Goal: Information Seeking & Learning: Learn about a topic

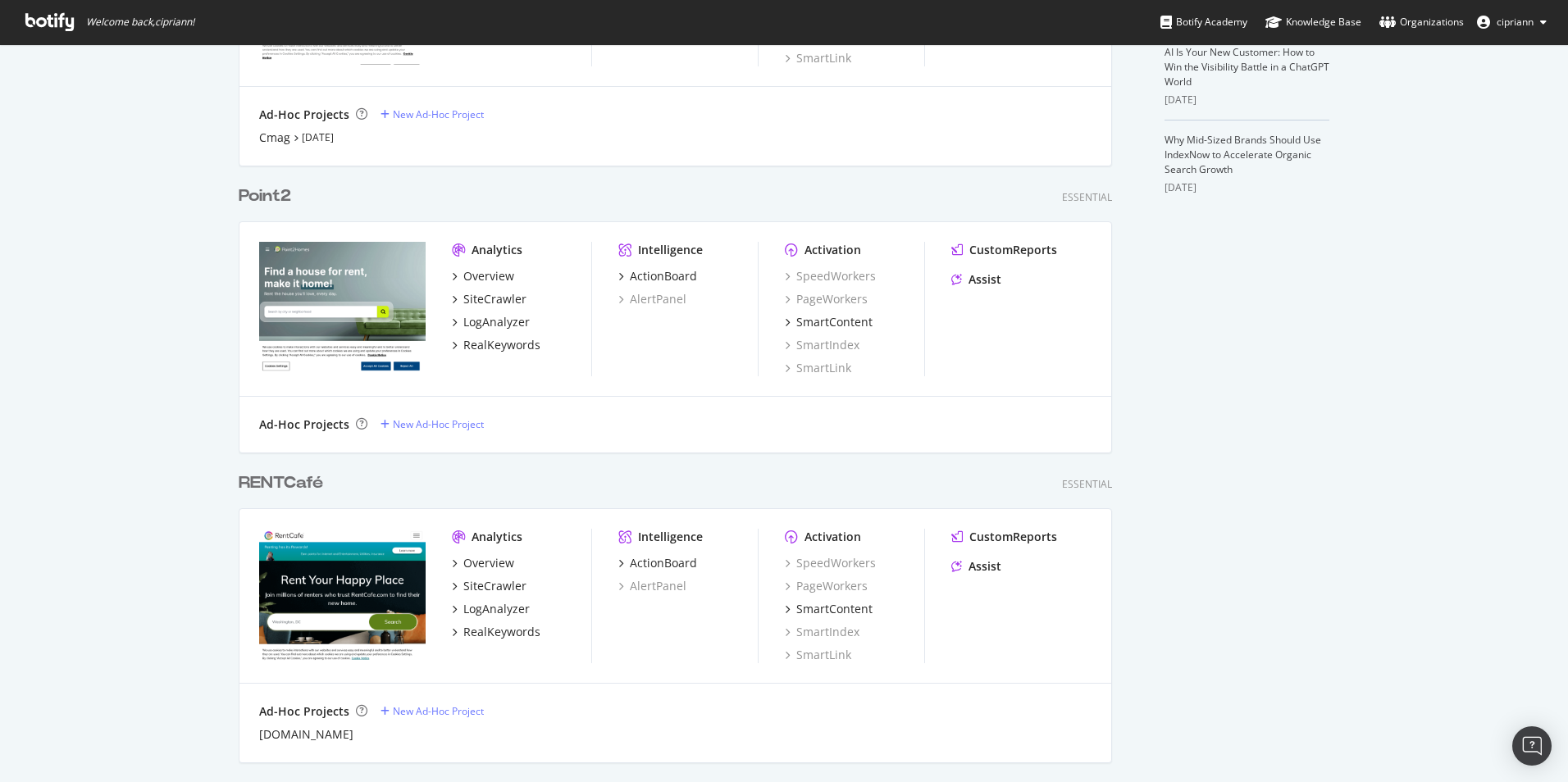
scroll to position [656, 0]
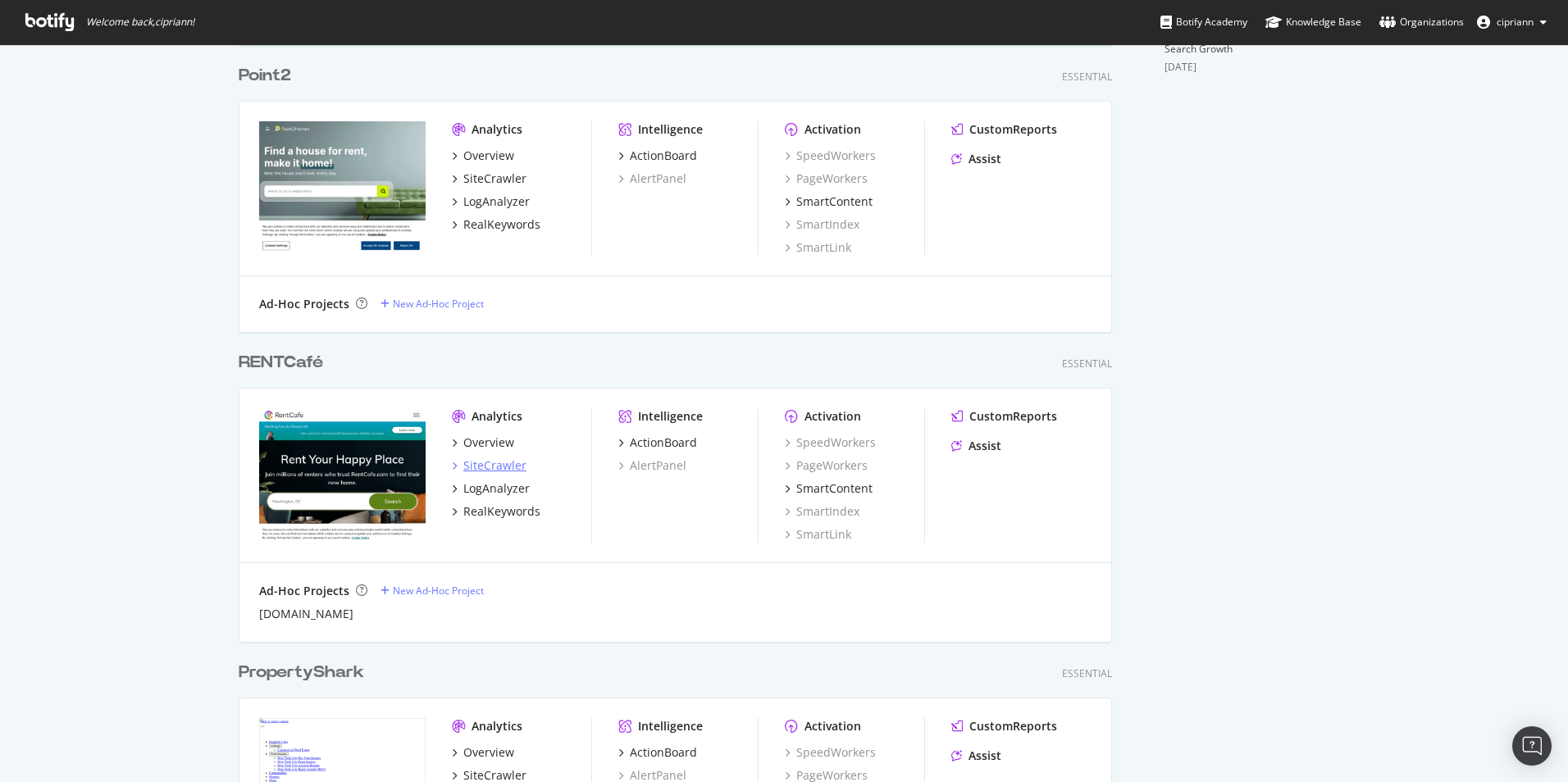
click at [489, 466] on div "SiteCrawler" at bounding box center [494, 466] width 63 height 16
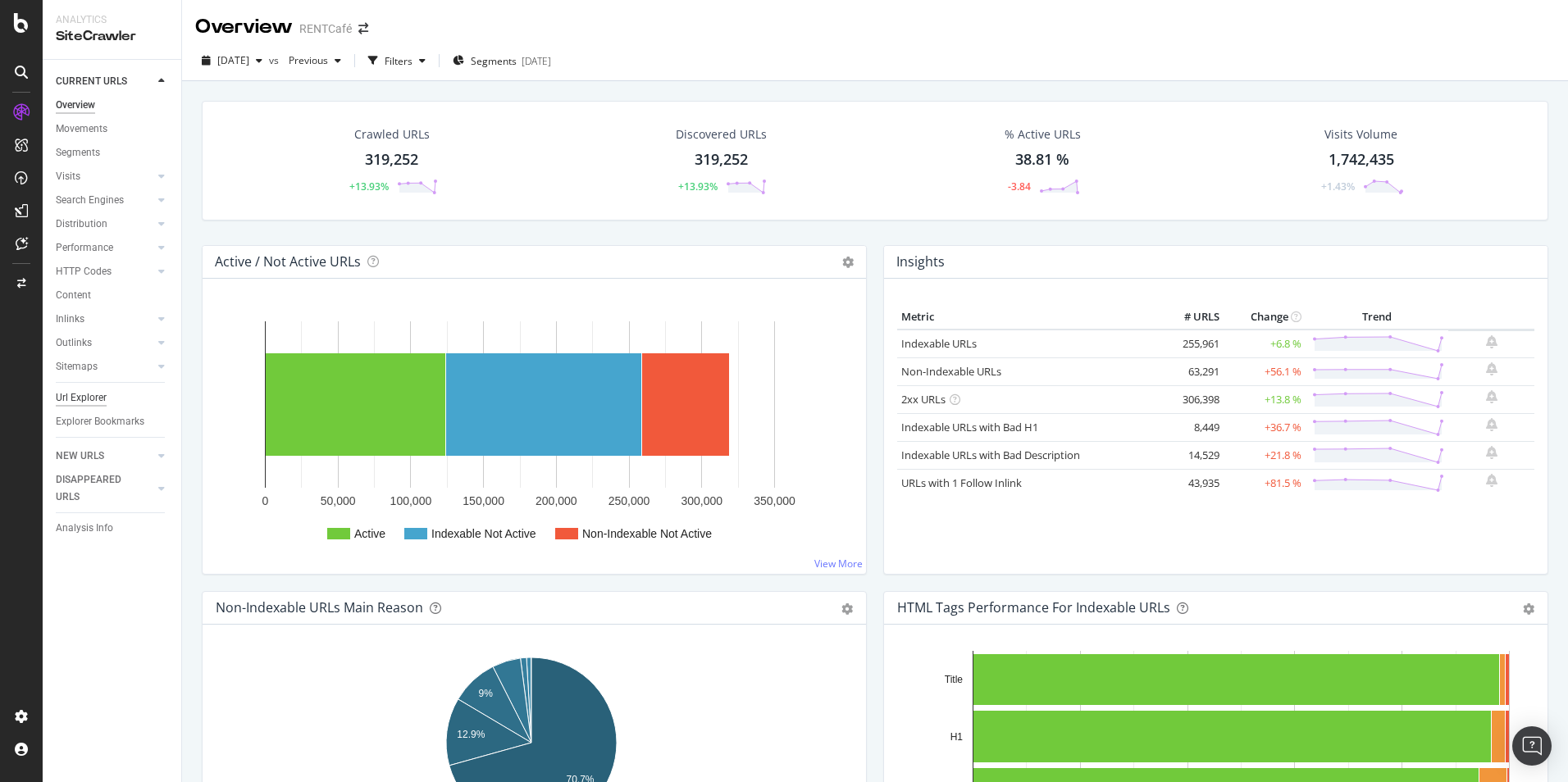
drag, startPoint x: 96, startPoint y: 400, endPoint x: 105, endPoint y: 399, distance: 9.1
click at [96, 400] on div "Url Explorer" at bounding box center [80, 398] width 51 height 17
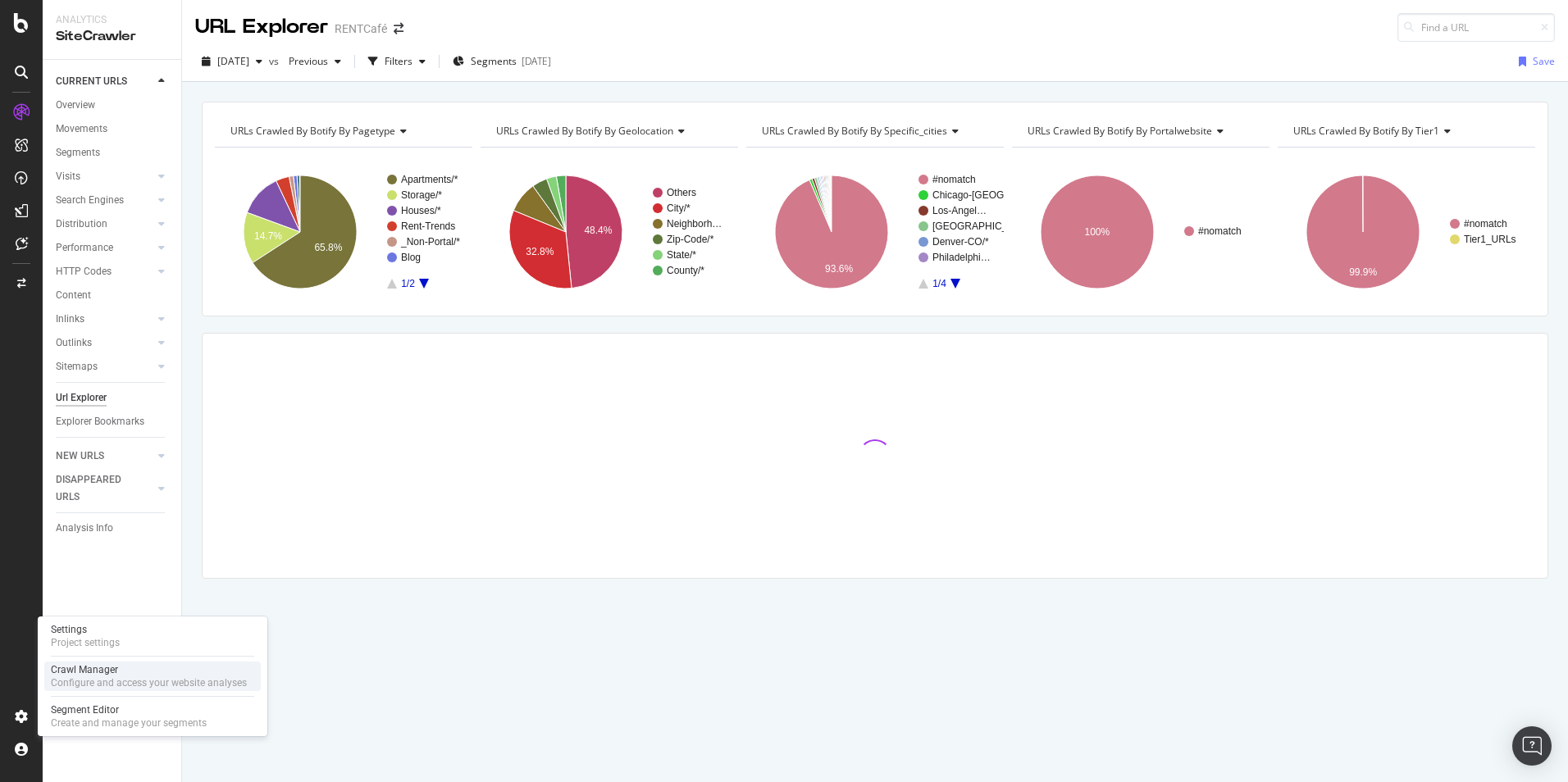
click at [78, 665] on div "Crawl Manager" at bounding box center [148, 669] width 196 height 13
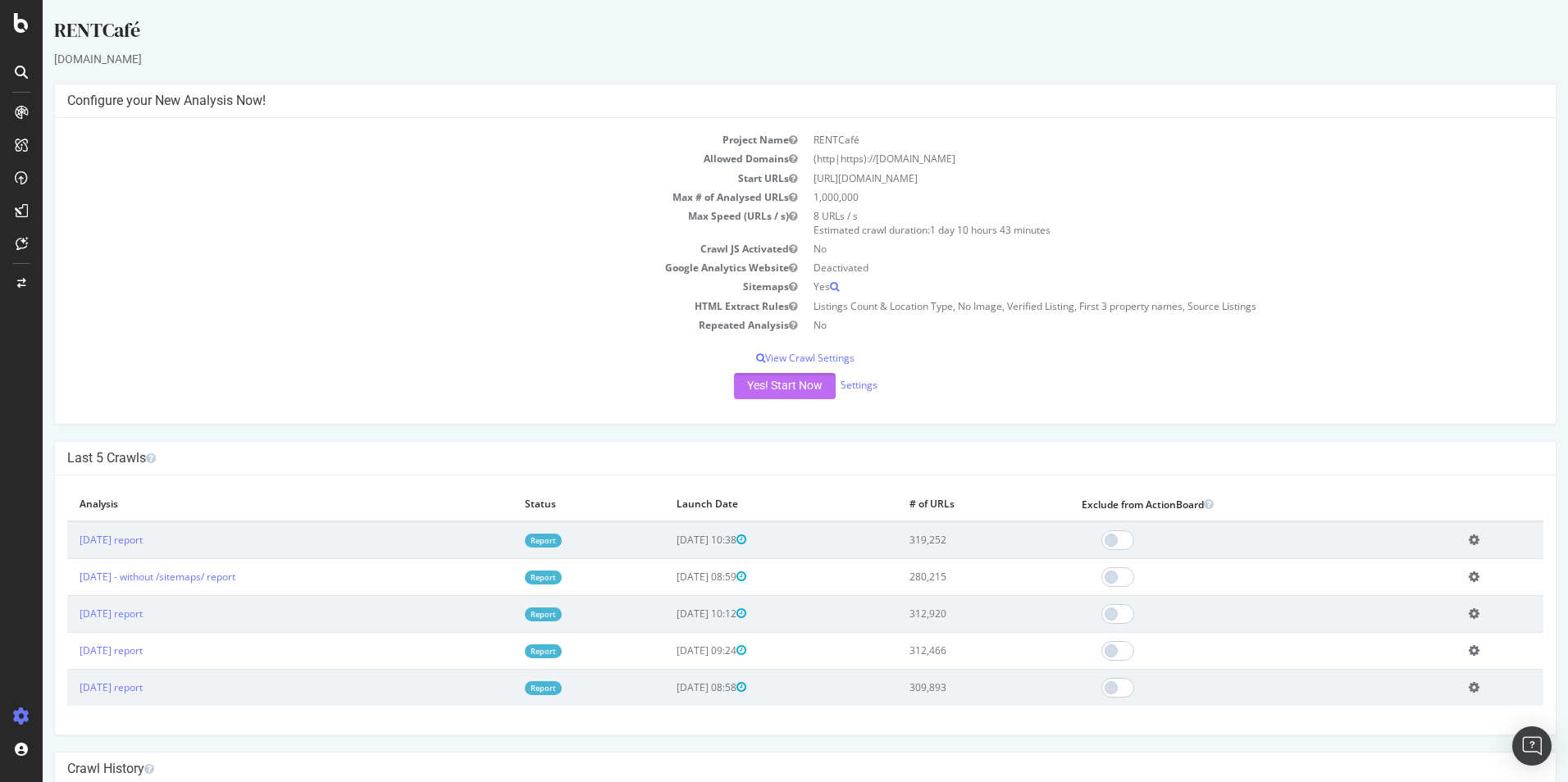
click at [773, 392] on button "Yes! Start Now" at bounding box center [784, 386] width 102 height 26
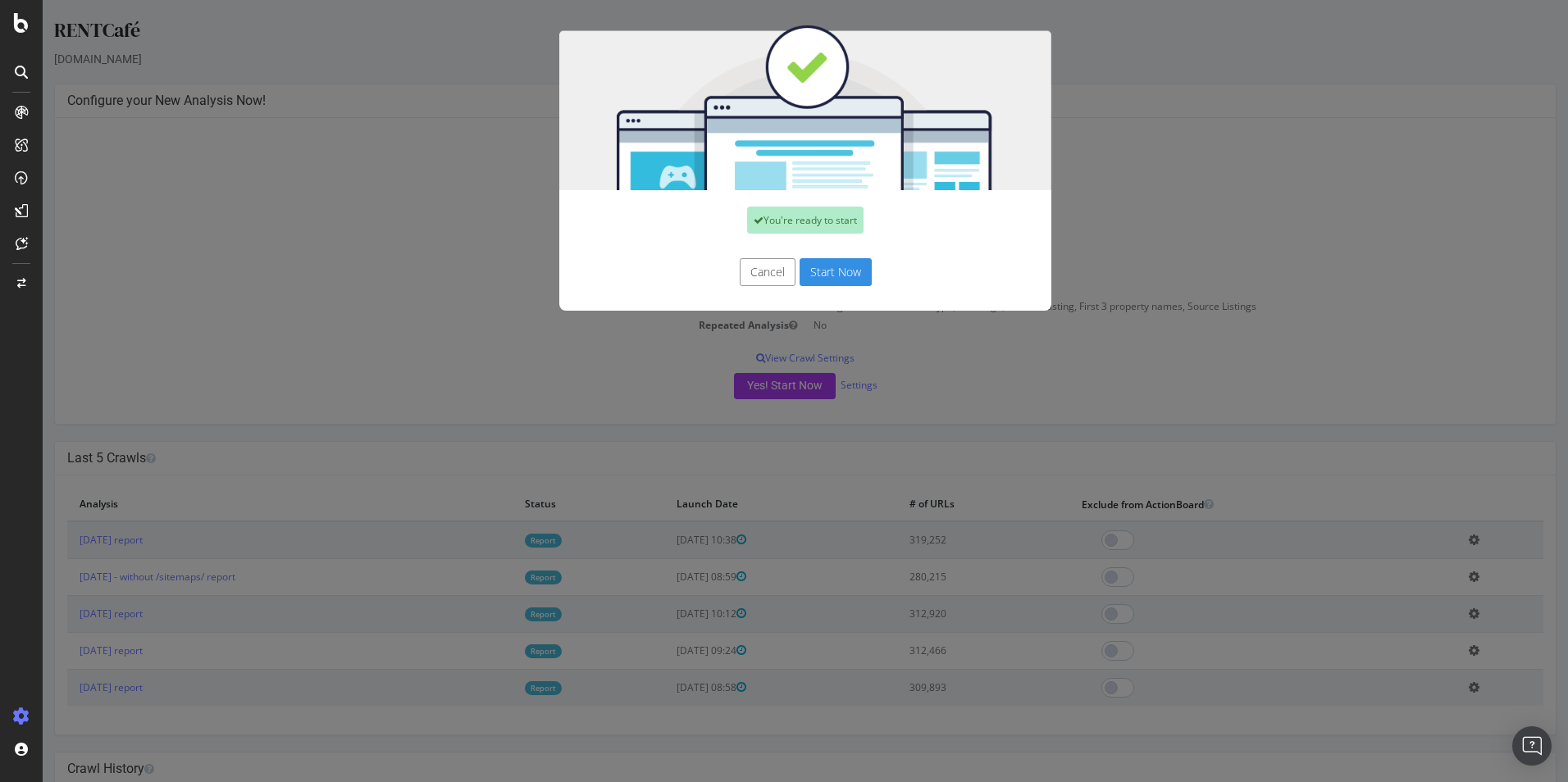
click at [831, 279] on button "Start Now" at bounding box center [835, 272] width 72 height 28
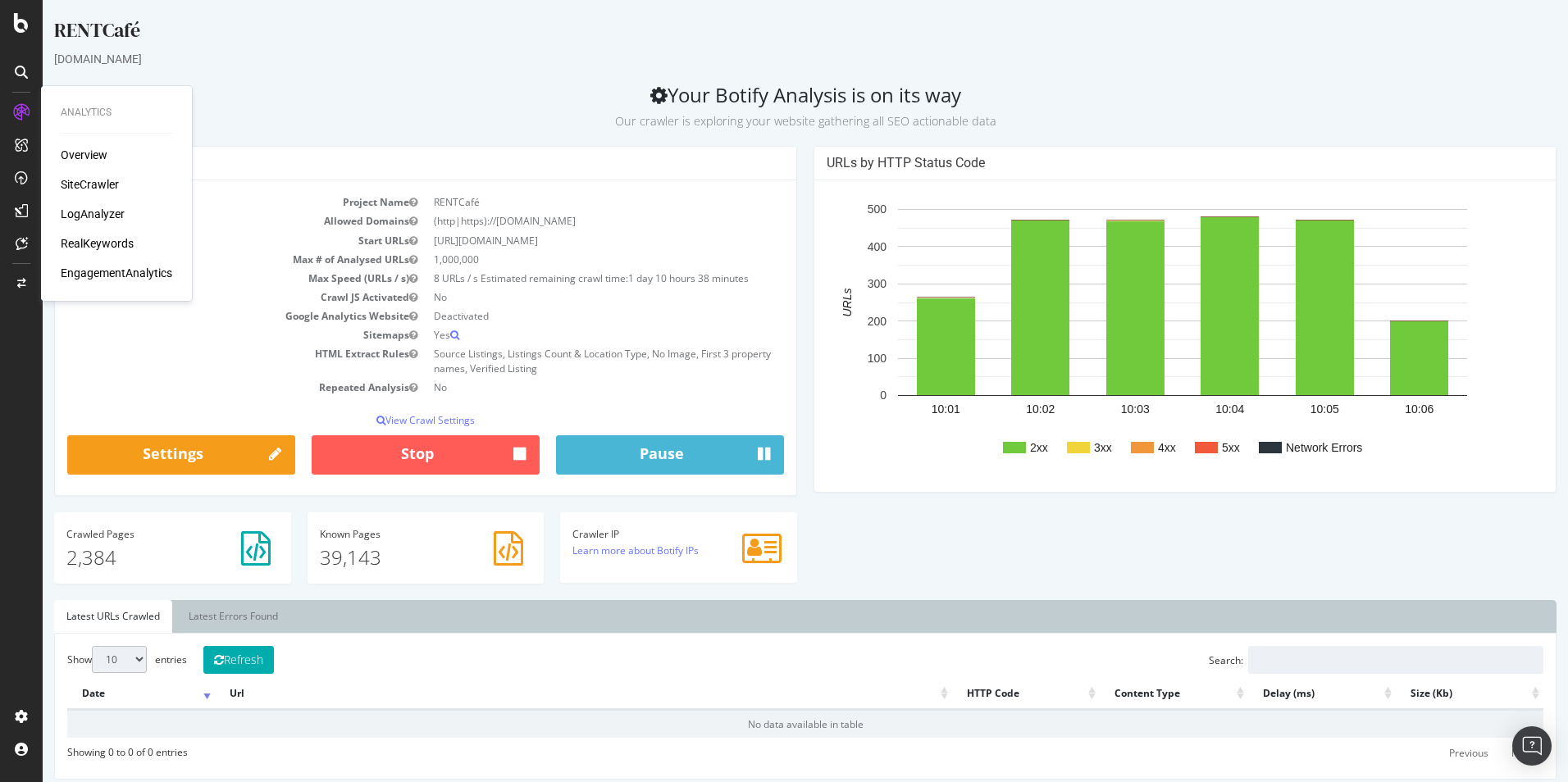
click at [73, 214] on div "LogAnalyzer" at bounding box center [93, 214] width 64 height 16
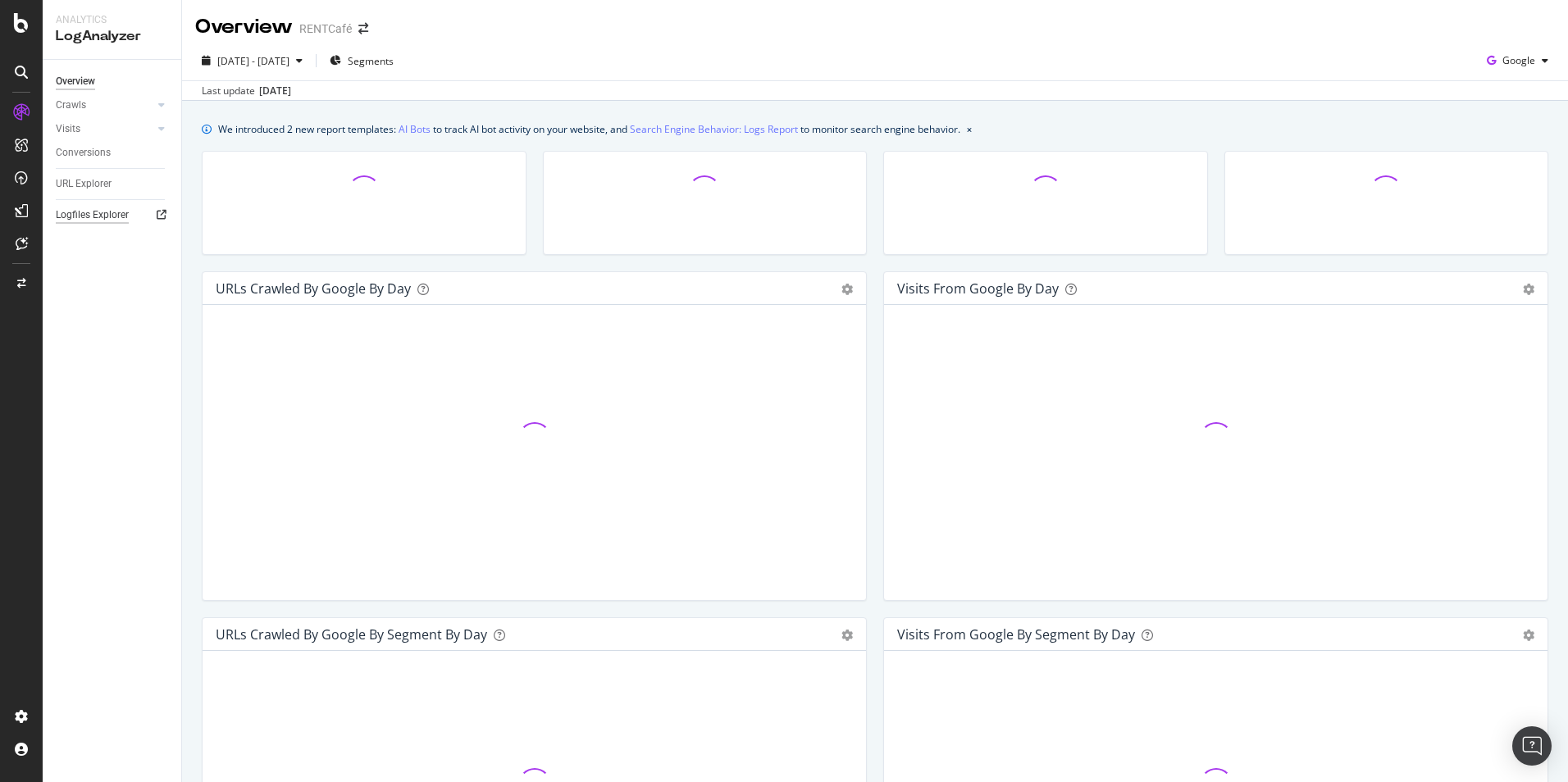
click at [89, 215] on div "Logfiles Explorer" at bounding box center [92, 214] width 73 height 17
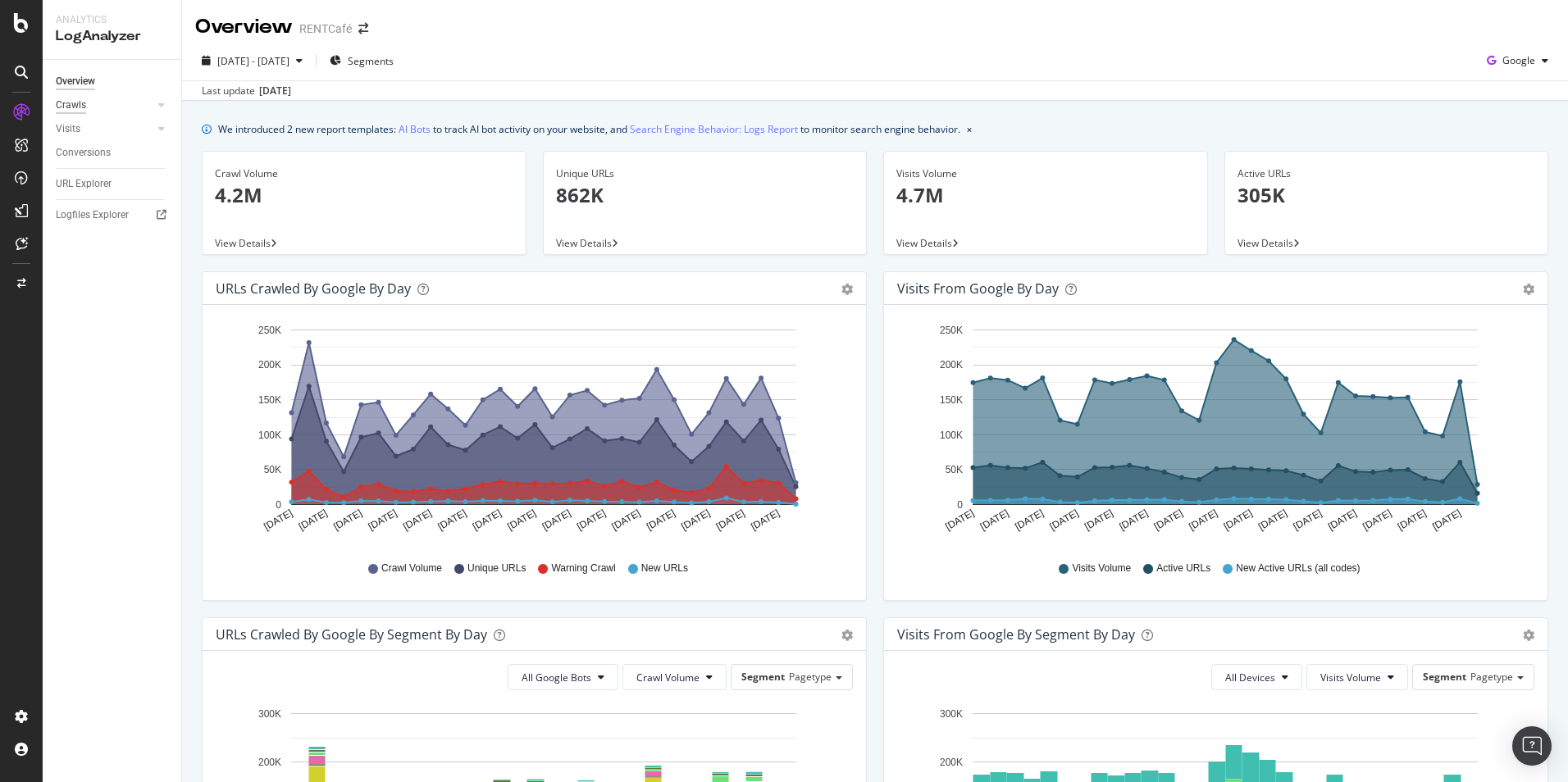
click at [84, 106] on div "Crawls" at bounding box center [71, 105] width 30 height 17
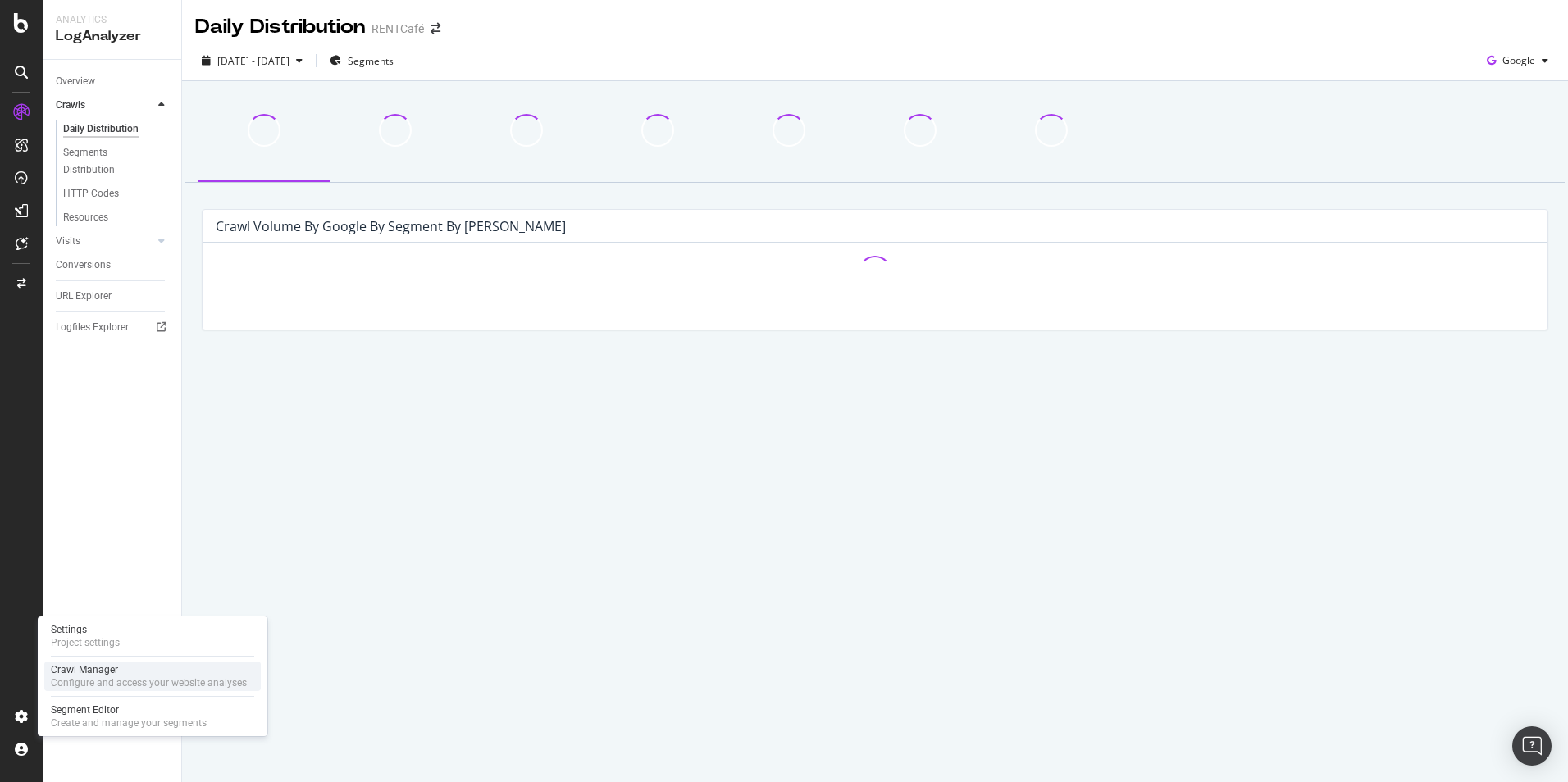
click at [95, 679] on div "Configure and access your website analyses" at bounding box center [148, 683] width 196 height 13
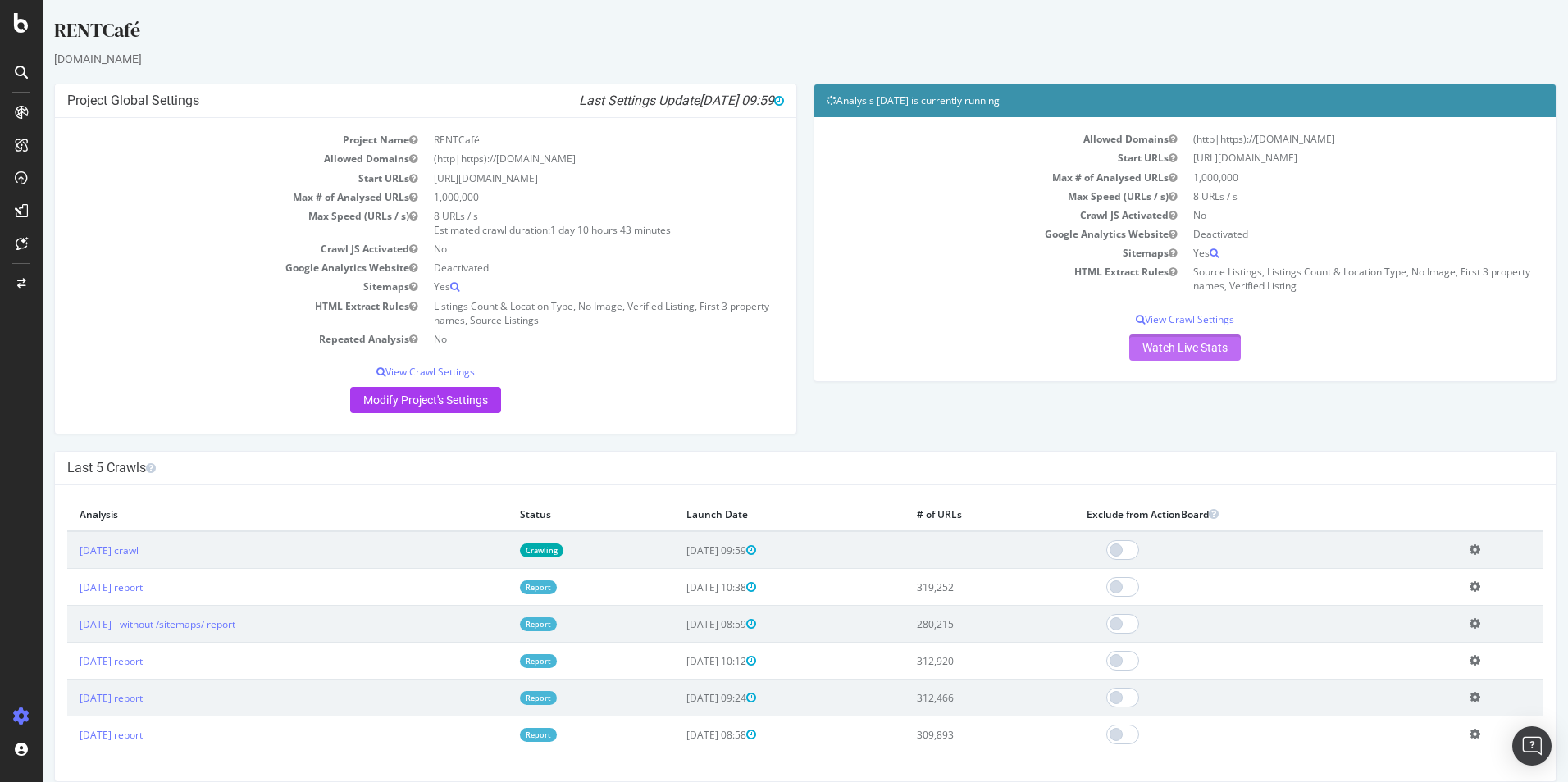
click at [1180, 345] on link "Watch Live Stats" at bounding box center [1185, 347] width 112 height 26
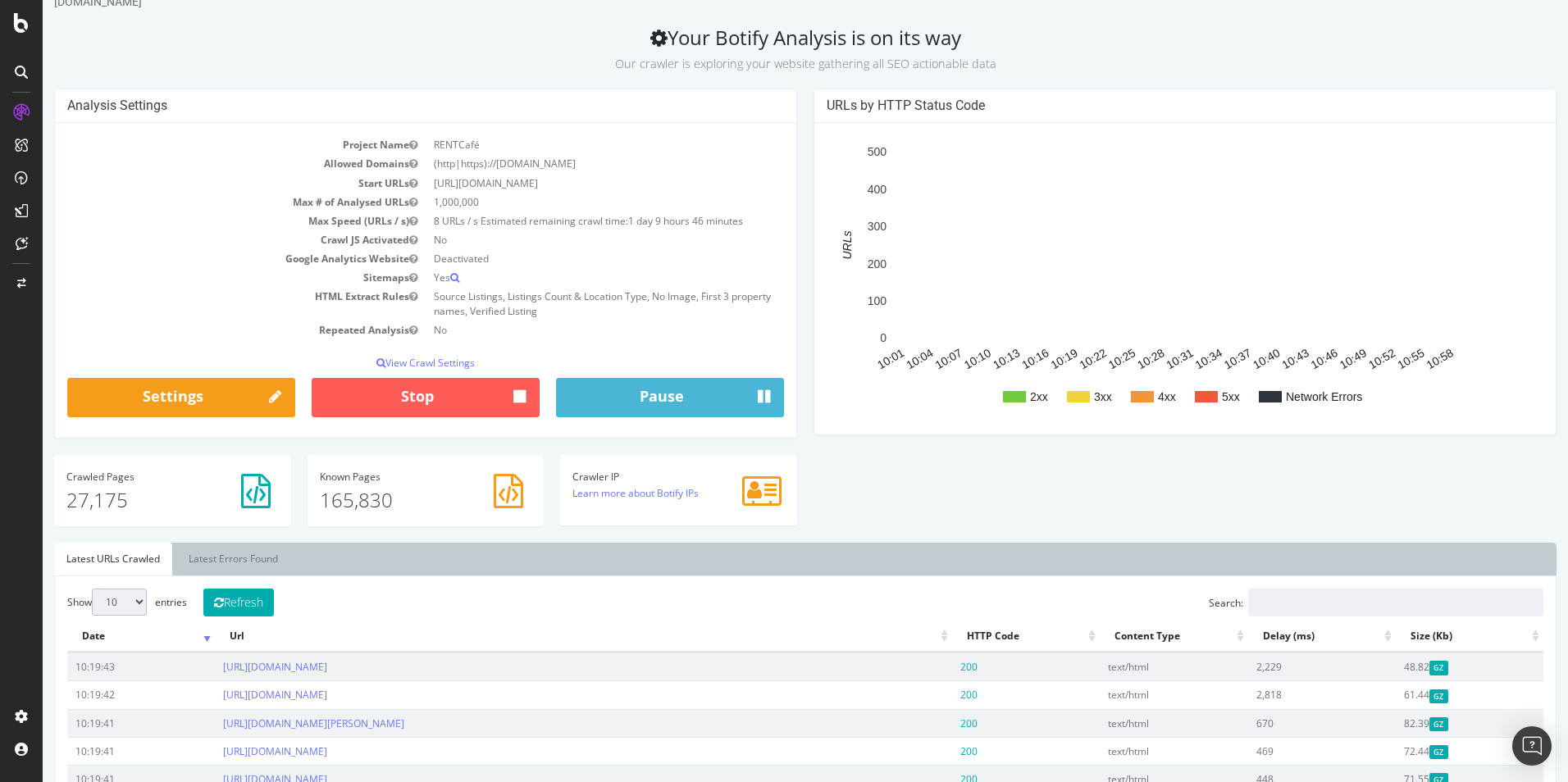
scroll to position [574, 0]
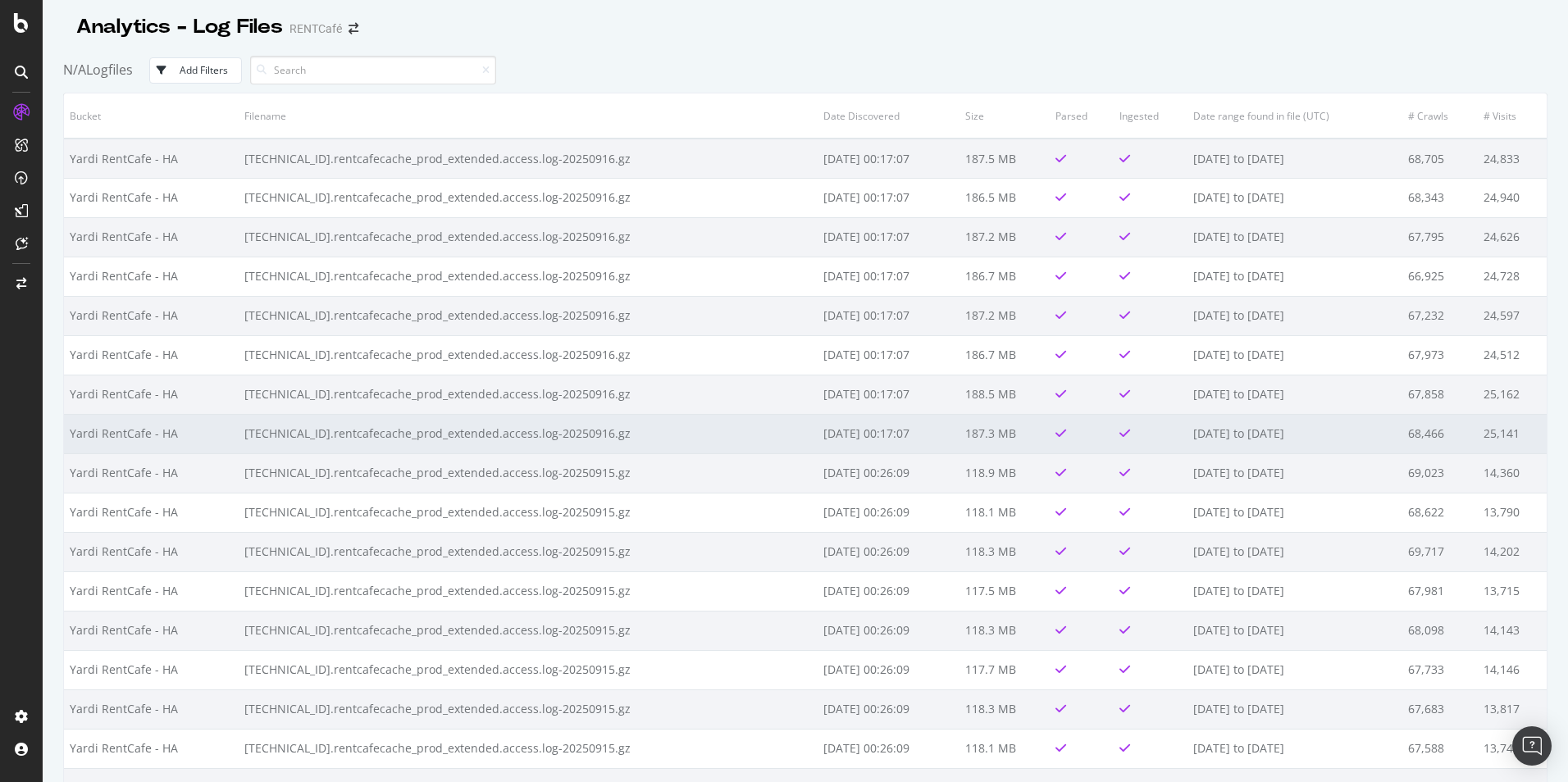
click at [566, 432] on td "10.246.3.129.rentcafecache_prod_extended.access.log-20250916.gz" at bounding box center [528, 433] width 579 height 39
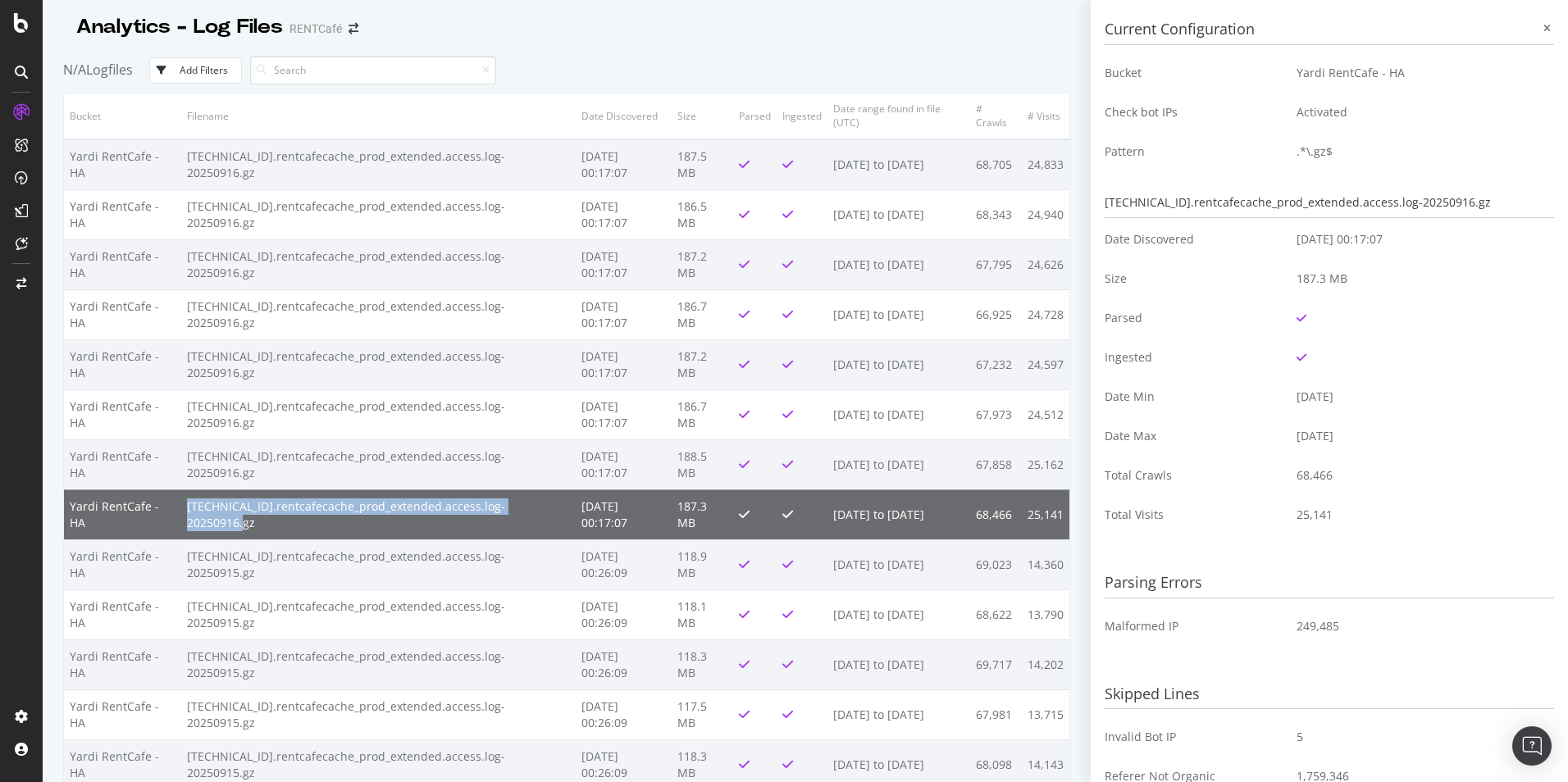
drag, startPoint x: 290, startPoint y: 527, endPoint x: 184, endPoint y: 506, distance: 108.1
click at [184, 506] on td "10.246.3.129.rentcafecache_prod_extended.access.log-20250916.gz" at bounding box center [378, 515] width 394 height 50
copy td "10.246.3.129.rentcafecache_prod_extended.access.log-20250916.gz"
click at [1543, 25] on icon at bounding box center [1547, 29] width 7 height 10
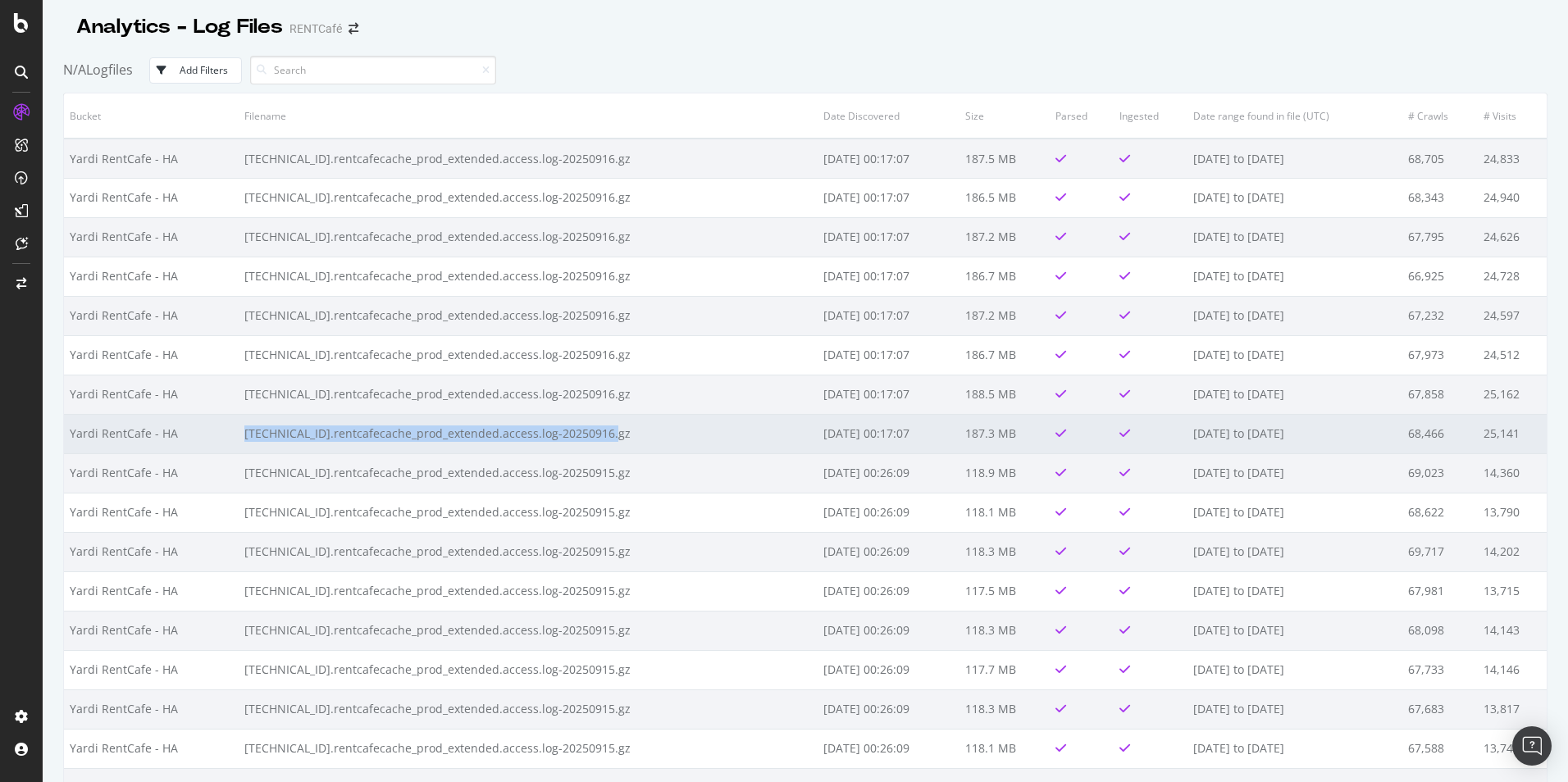
click at [495, 435] on td "10.246.3.129.rentcafecache_prod_extended.access.log-20250916.gz" at bounding box center [528, 433] width 579 height 39
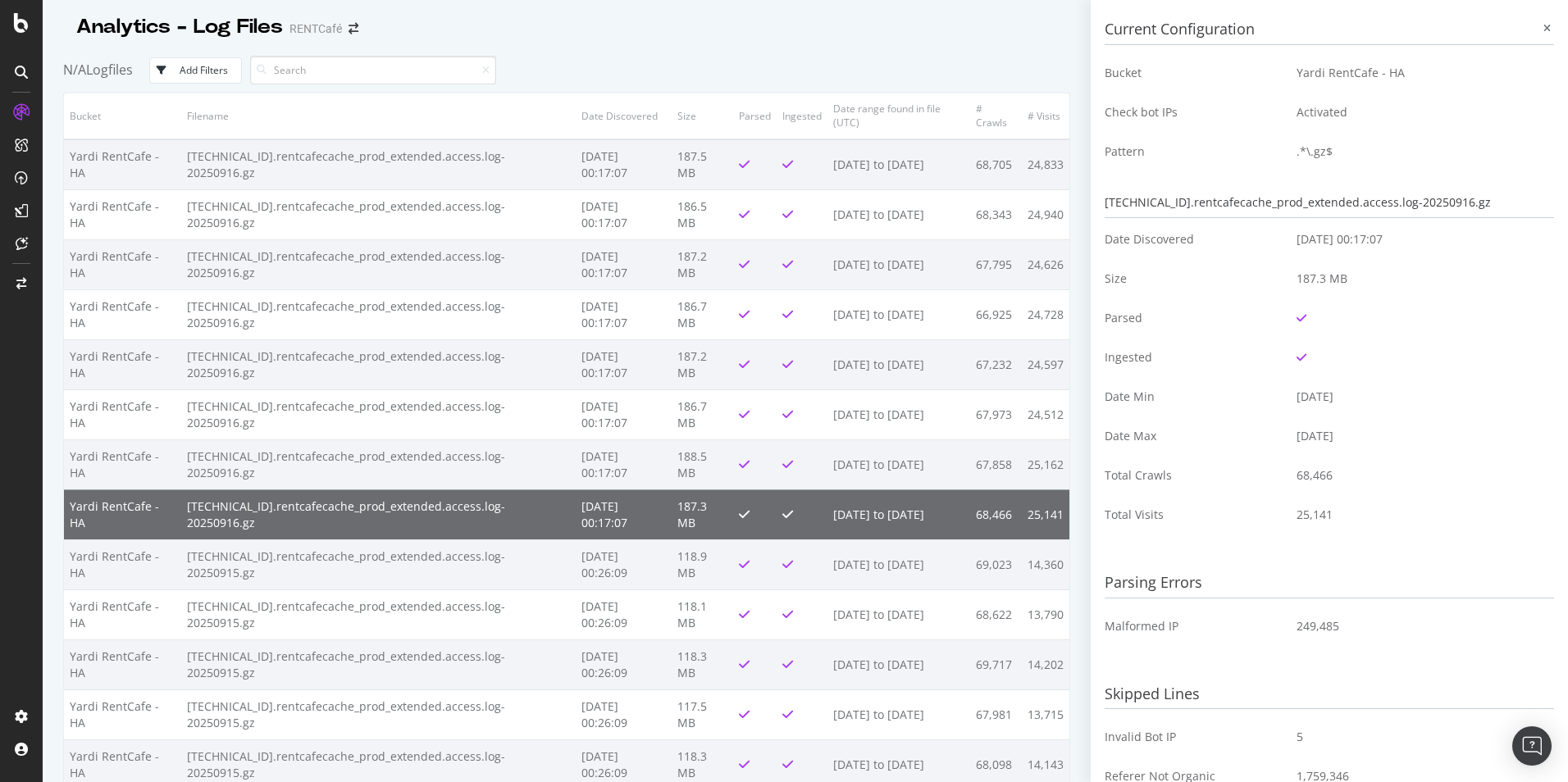
click at [1320, 202] on div "10.246.3.129.rentcafecache_prod_extended.access.log-20250916.gz" at bounding box center [1329, 203] width 449 height 30
copy div "10.246.3.129.rentcafecache_prod_extended.access.log-20250916.gz"
click at [1543, 31] on icon at bounding box center [1547, 29] width 7 height 10
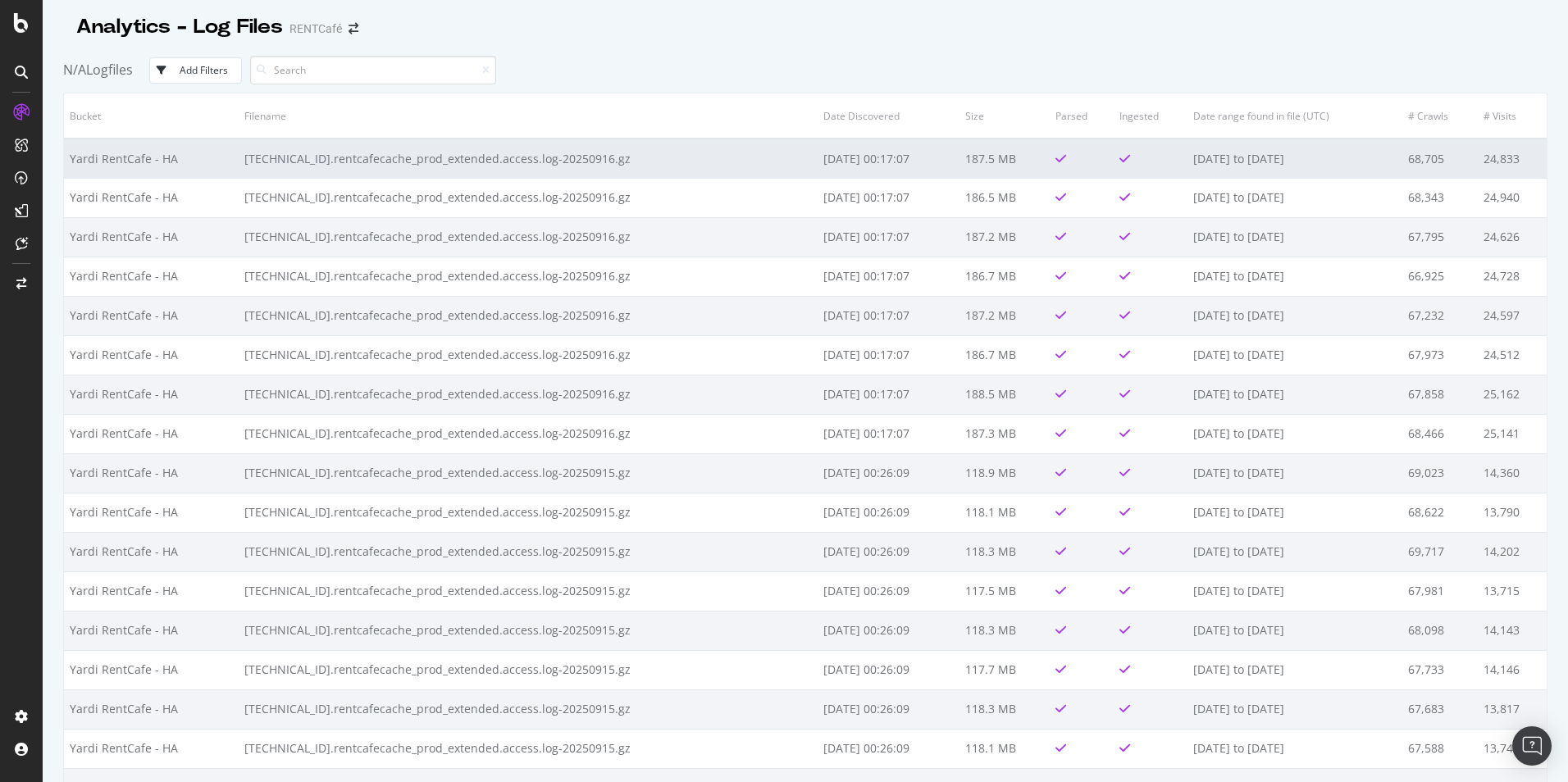
click at [451, 161] on td "10.246.3.140.rentcafecache_prod_extended.access.log-20250916.gz" at bounding box center [528, 158] width 579 height 39
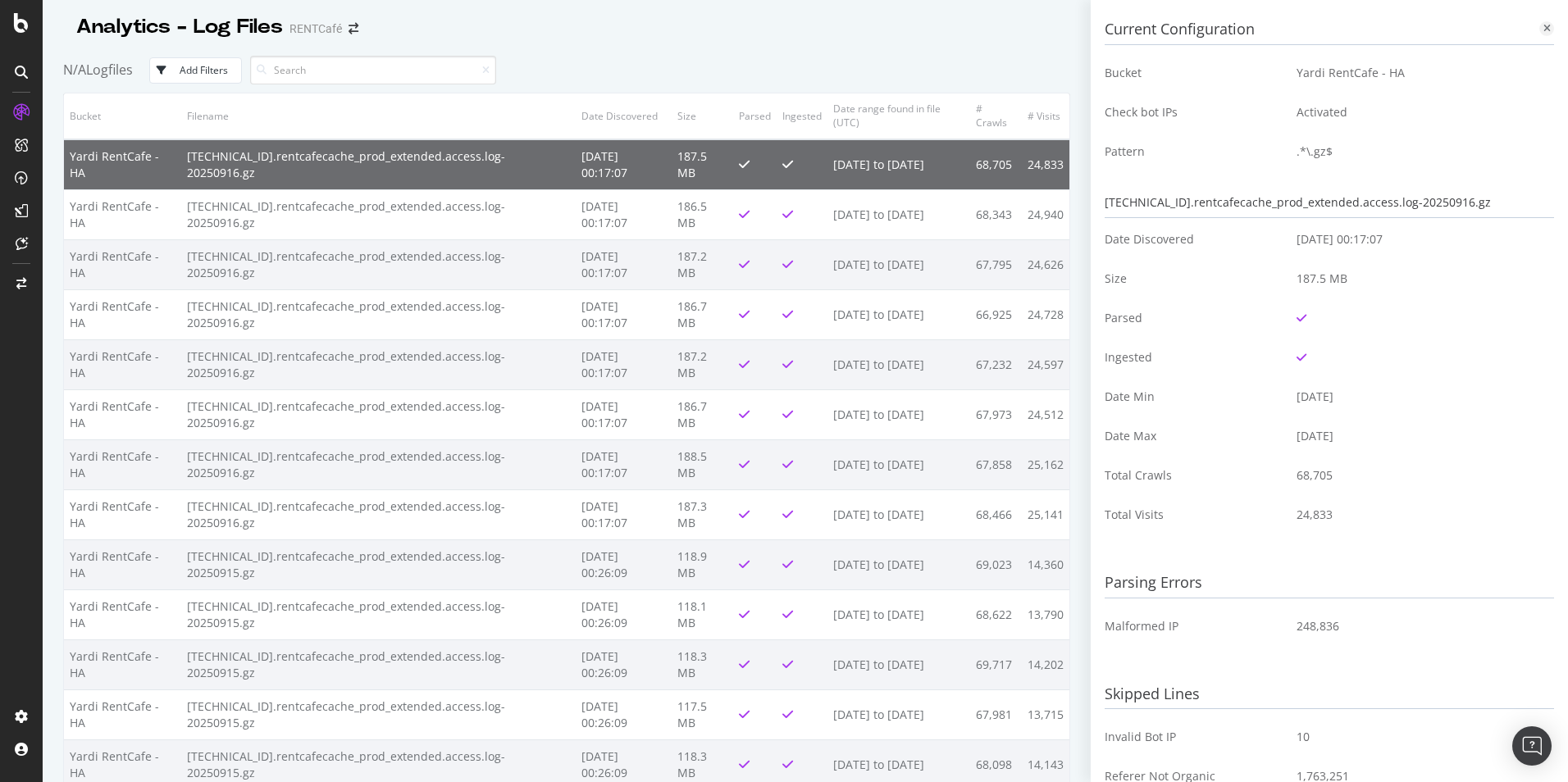
click at [1543, 29] on icon at bounding box center [1547, 29] width 7 height 10
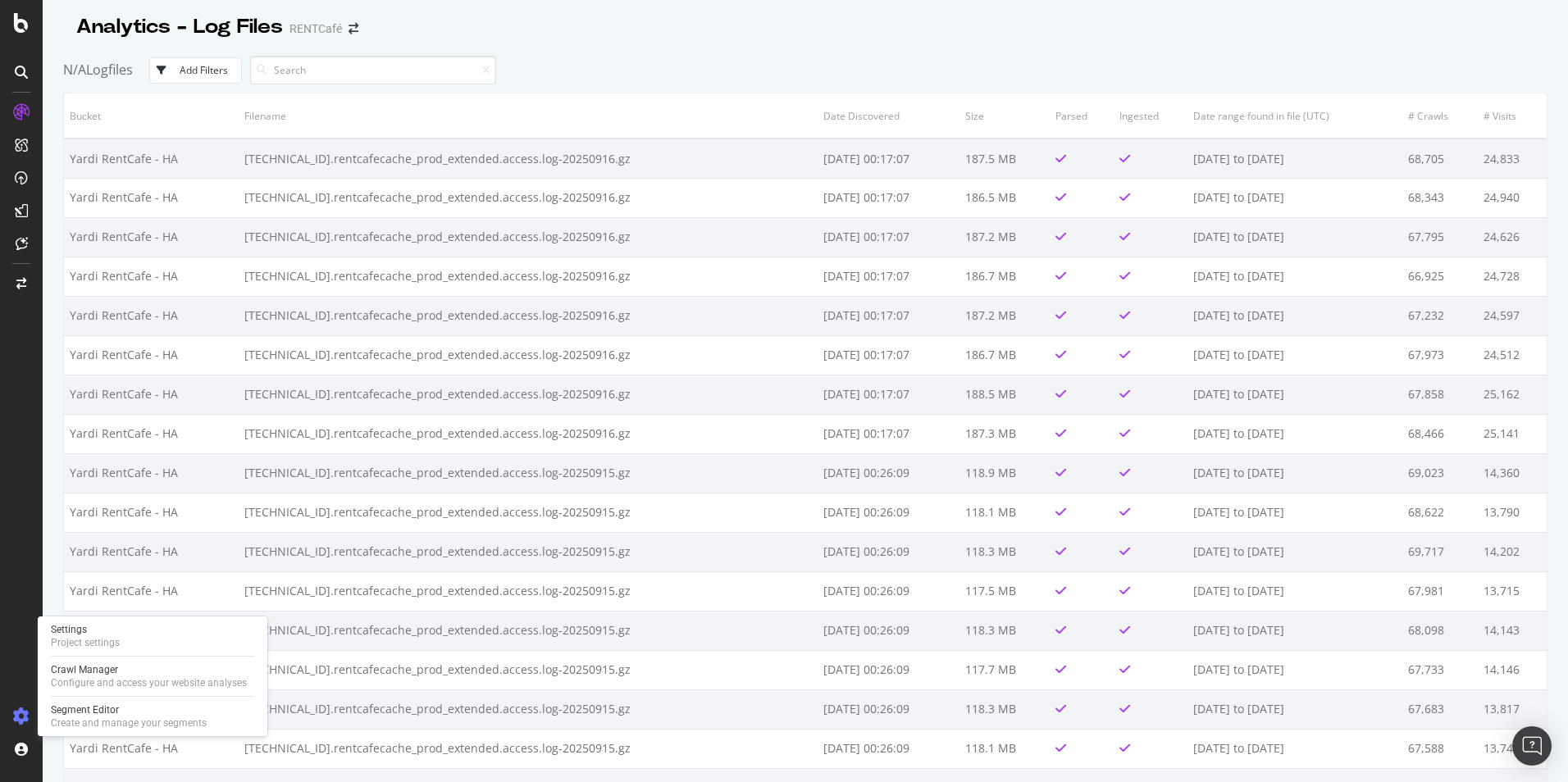
click at [25, 720] on icon at bounding box center [21, 717] width 16 height 16
click at [120, 635] on div "Settings Project settings" at bounding box center [153, 636] width 216 height 29
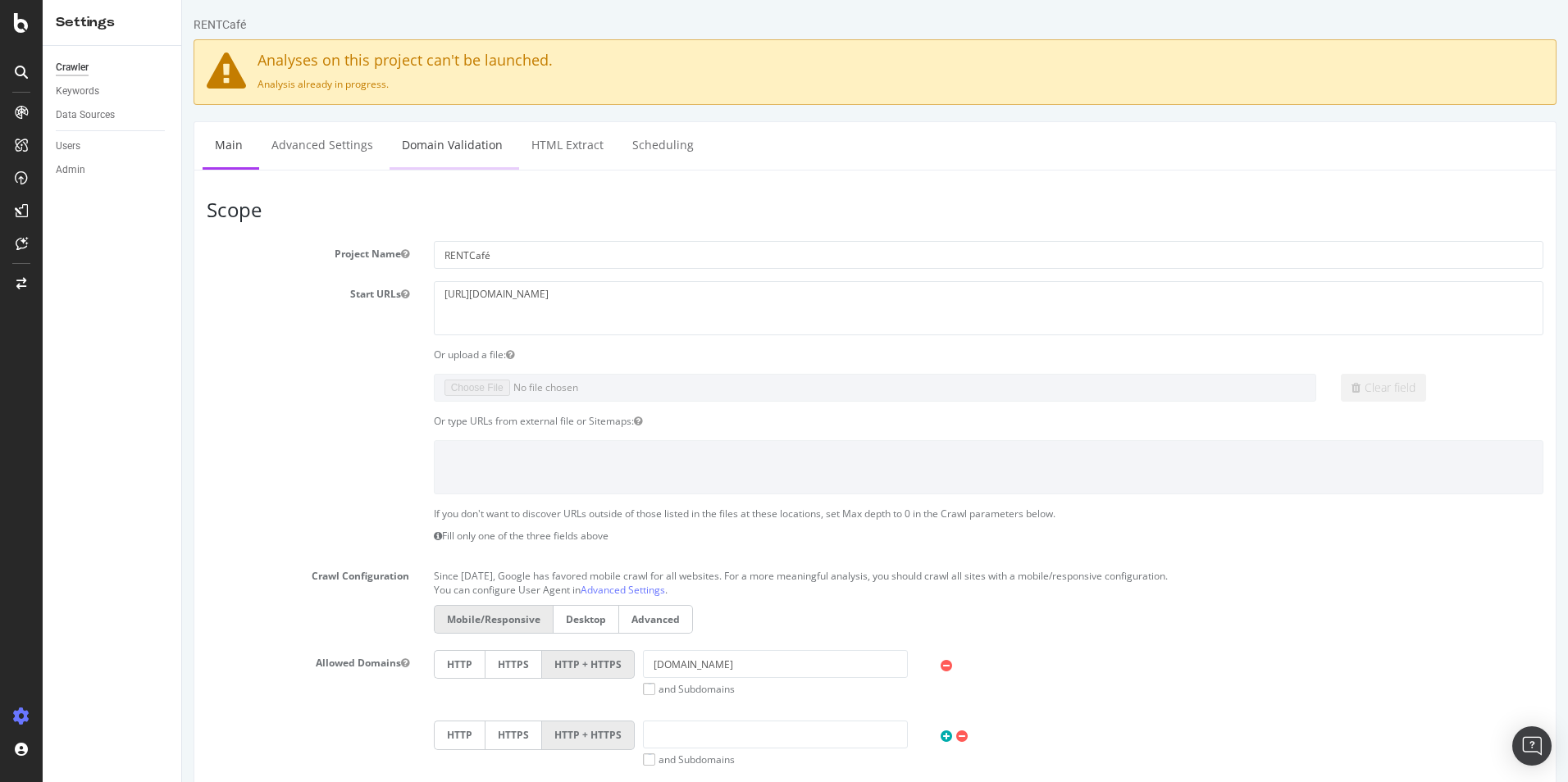
click at [455, 147] on link "Domain Validation" at bounding box center [452, 145] width 125 height 45
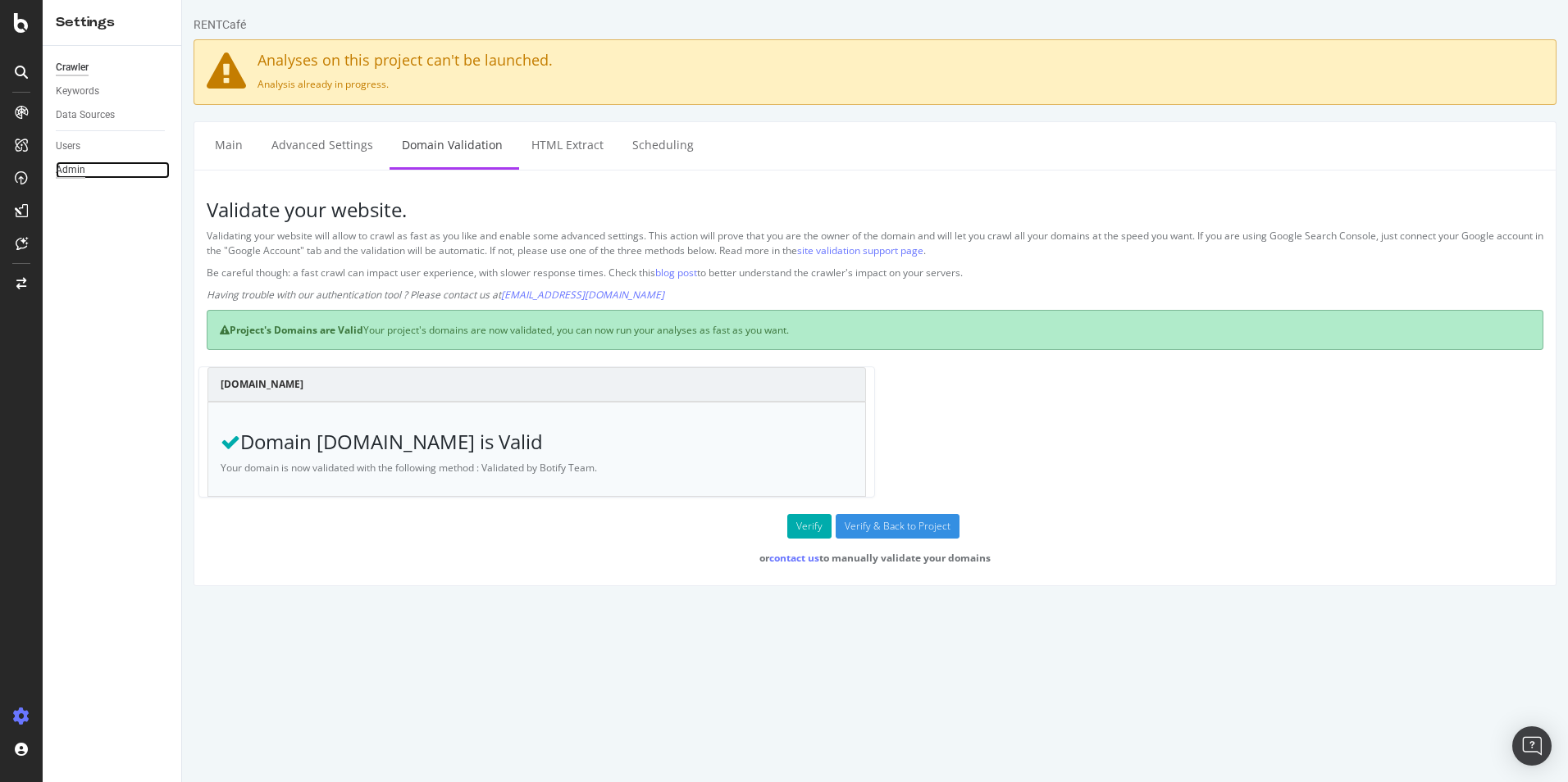
click at [73, 162] on div "Admin" at bounding box center [70, 170] width 29 height 17
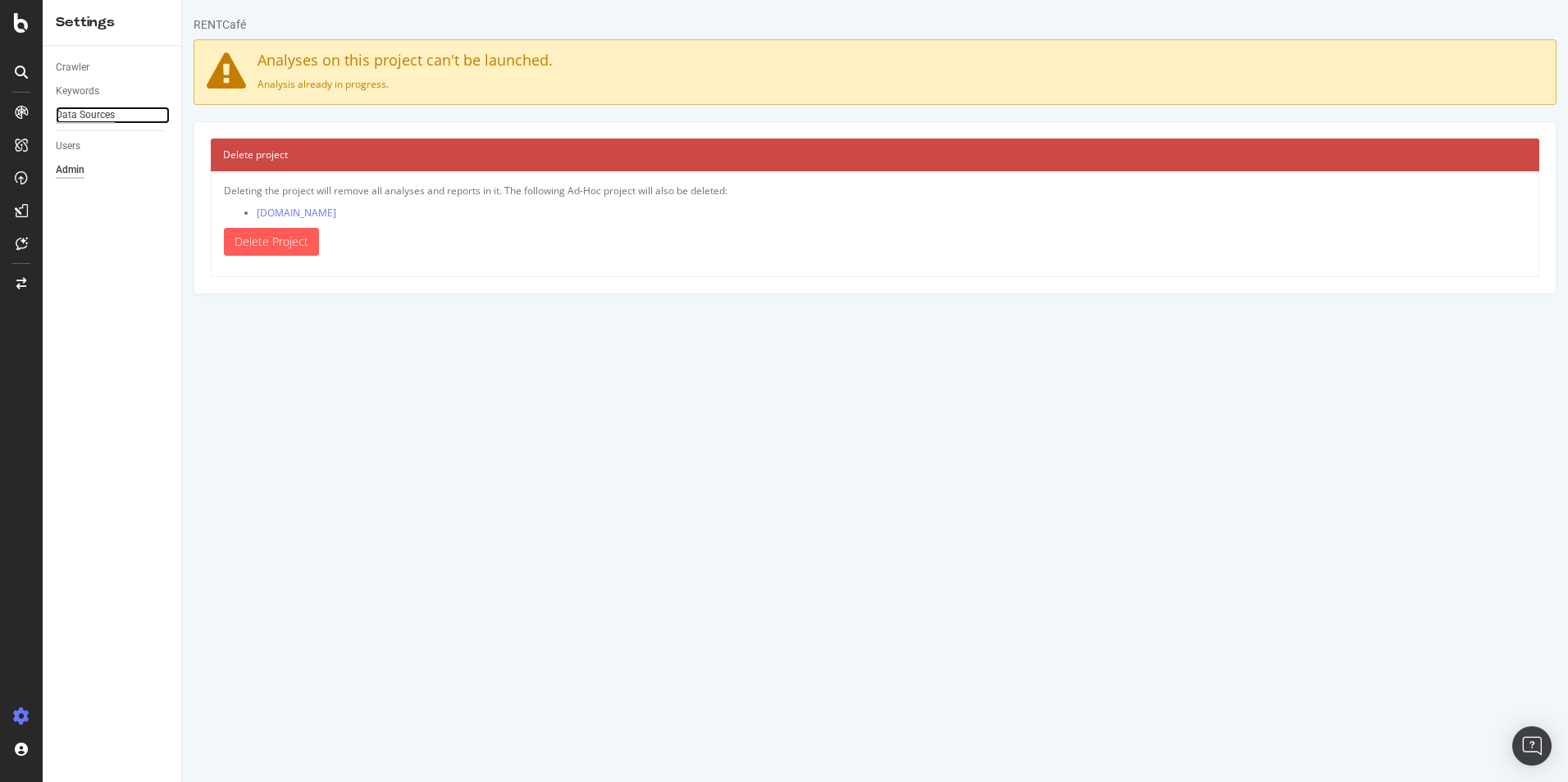
click at [82, 106] on div "Data Sources" at bounding box center [85, 114] width 59 height 17
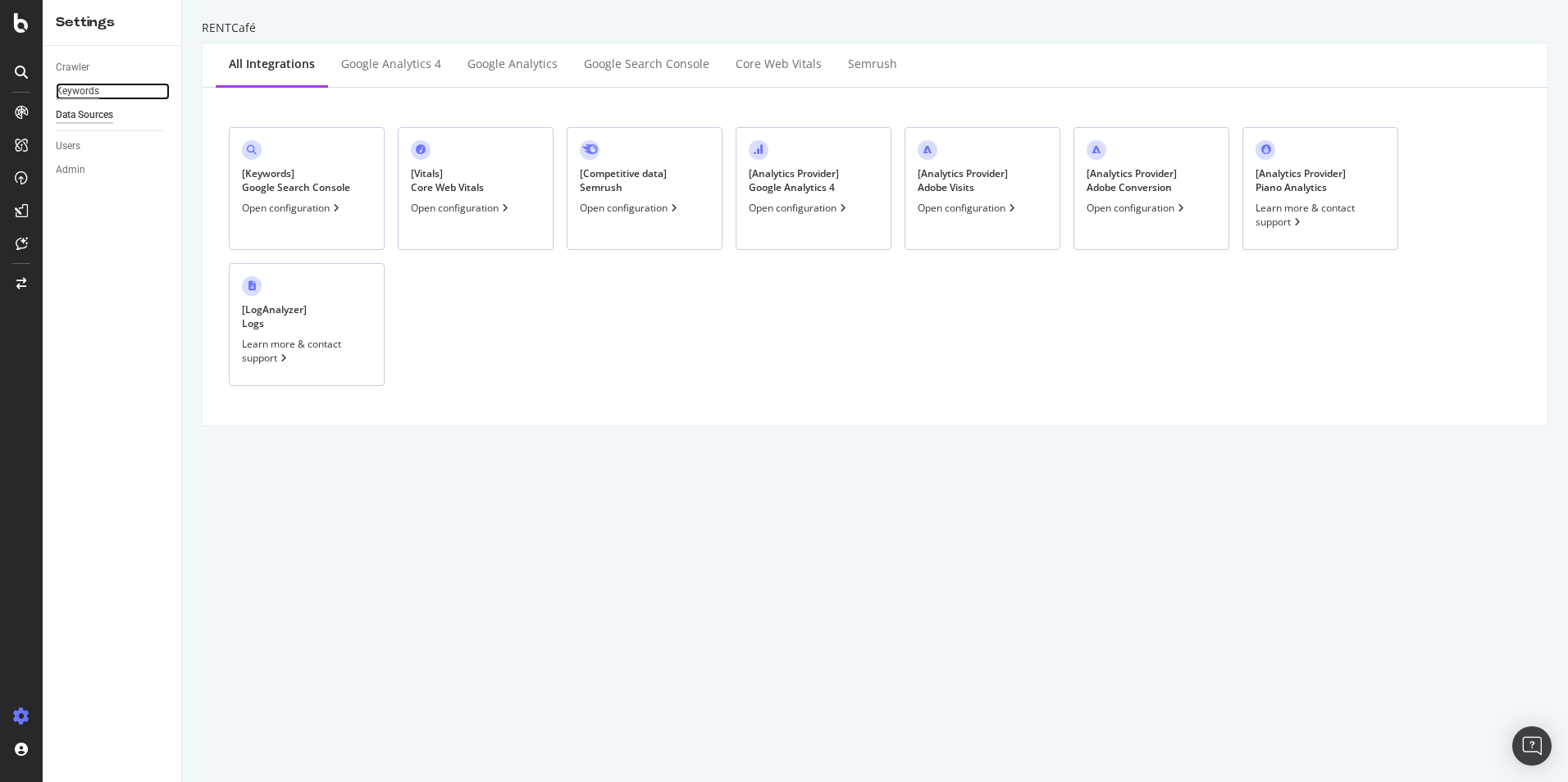
click at [86, 85] on div "Keywords" at bounding box center [77, 91] width 44 height 17
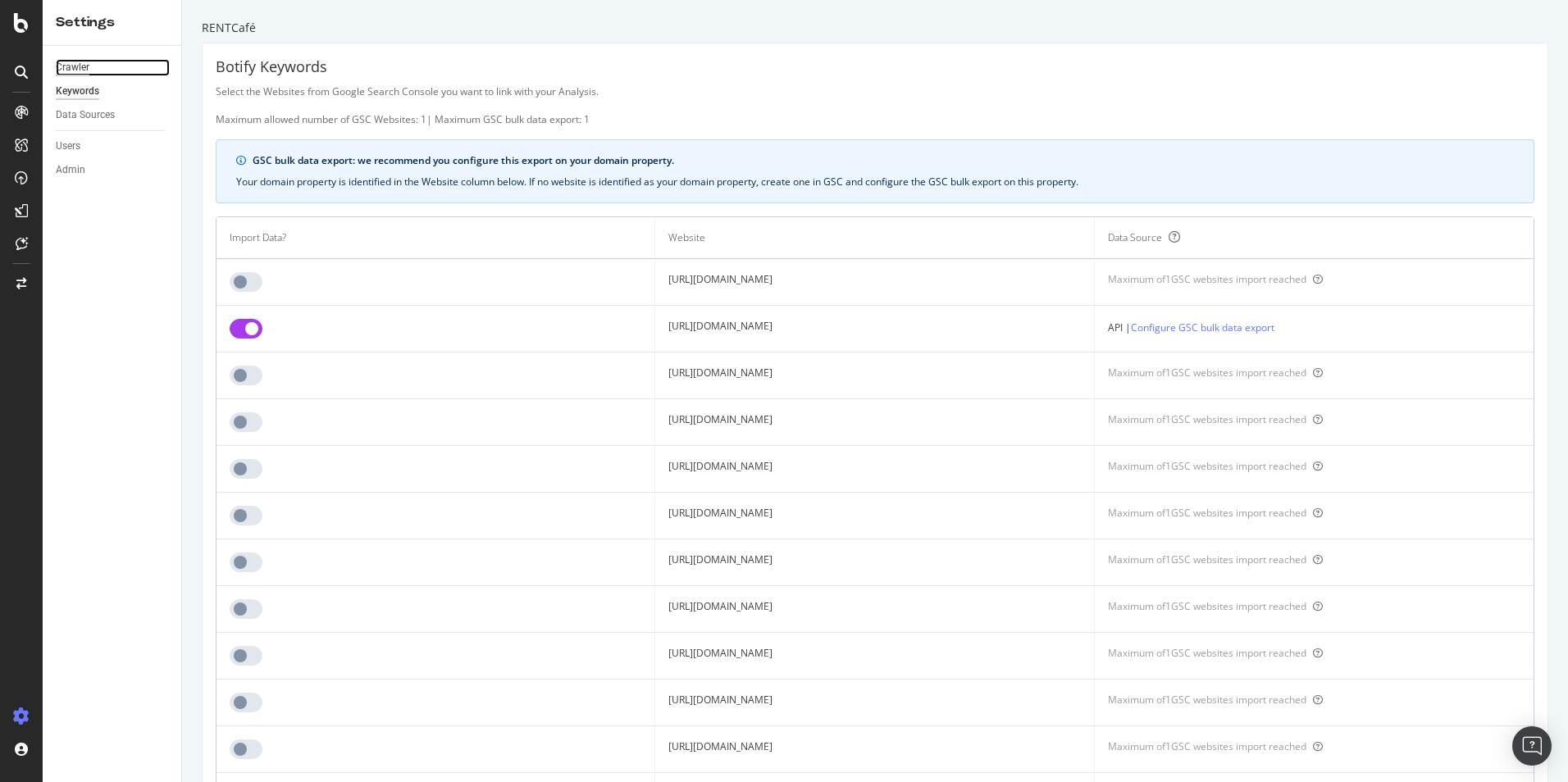
click at [87, 63] on div "Crawler" at bounding box center [72, 67] width 34 height 17
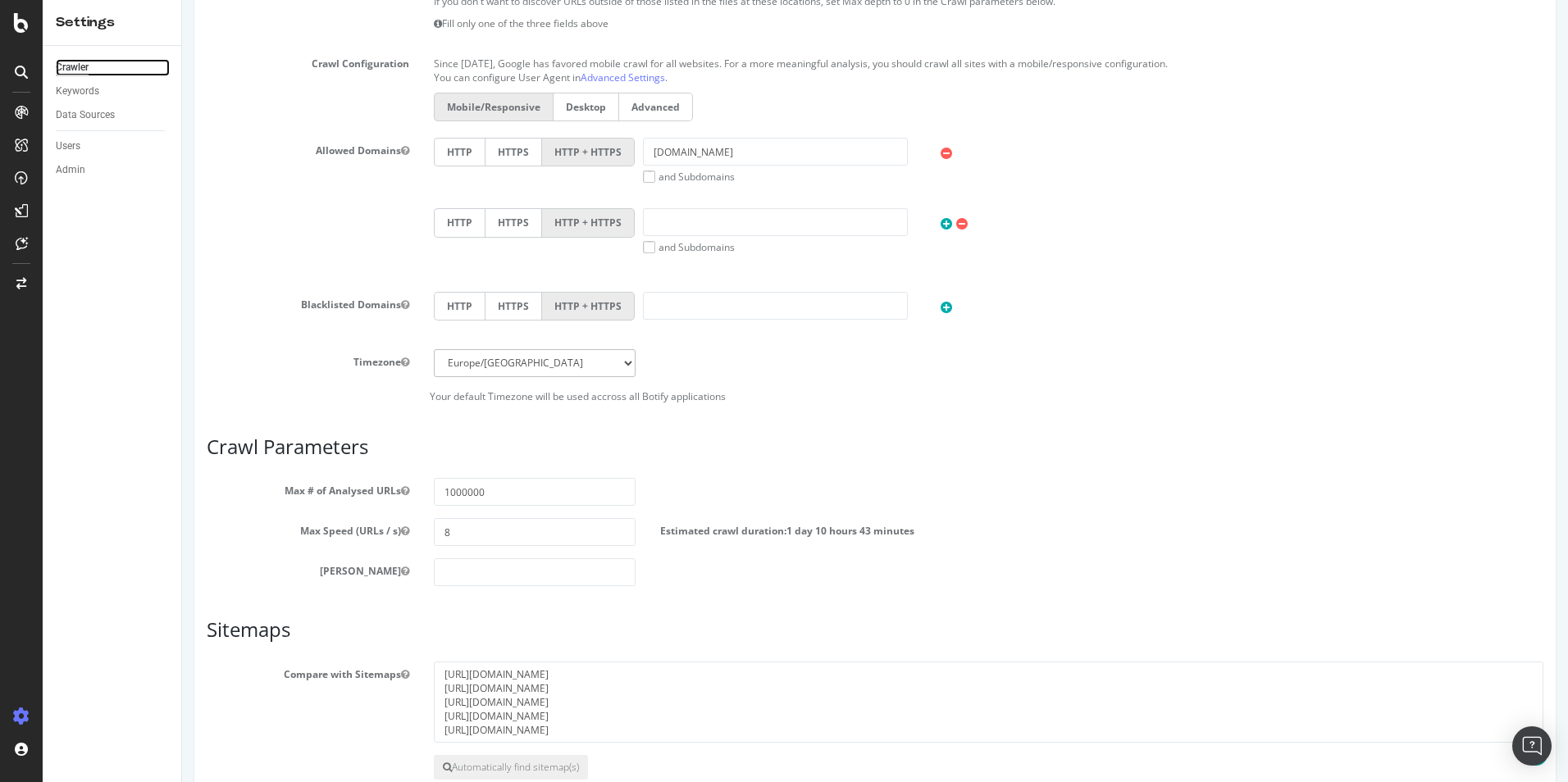
scroll to position [610, 0]
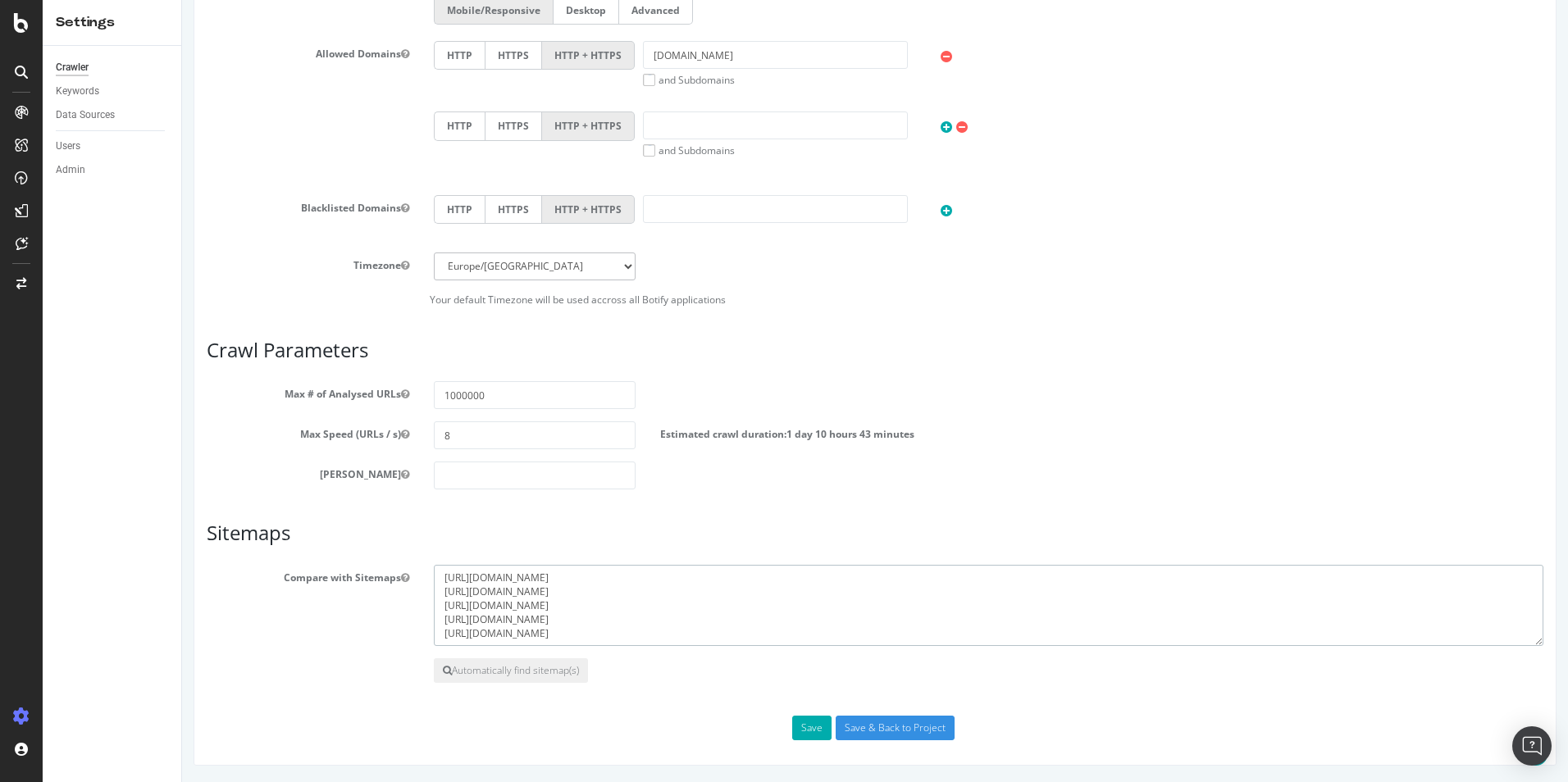
click at [895, 595] on textarea "[URL][DOMAIN_NAME] [URL][DOMAIN_NAME] [URL][DOMAIN_NAME] [URL][DOMAIN_NAME] [UR…" at bounding box center [988, 606] width 1110 height 82
drag, startPoint x: 714, startPoint y: 632, endPoint x: 426, endPoint y: 631, distance: 288.0
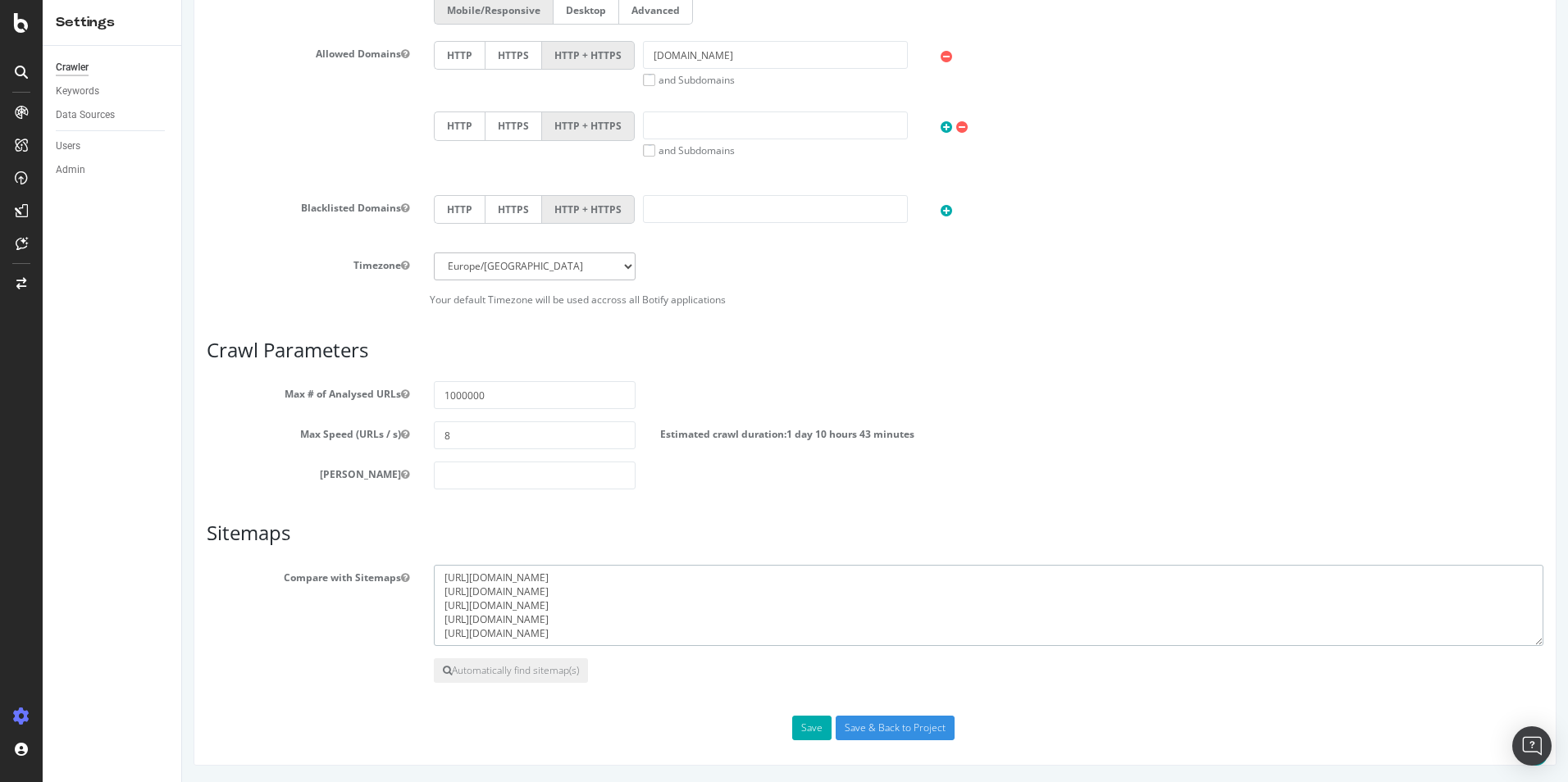
click at [426, 631] on div "[URL][DOMAIN_NAME] [URL][DOMAIN_NAME] [URL][DOMAIN_NAME] [URL][DOMAIN_NAME] [UR…" at bounding box center [988, 606] width 1134 height 82
drag, startPoint x: 673, startPoint y: 607, endPoint x: 404, endPoint y: 604, distance: 269.0
click at [404, 604] on div "Compare with Sitemaps https://www.rentcafe.com/Sitemap/sitemap-self-storage.xml…" at bounding box center [874, 606] width 1361 height 82
drag, startPoint x: 622, startPoint y: 623, endPoint x: 367, endPoint y: 623, distance: 255.0
click at [367, 623] on div "Compare with Sitemaps https://www.rentcafe.com/Sitemap/sitemap-self-storage.xml…" at bounding box center [874, 606] width 1361 height 82
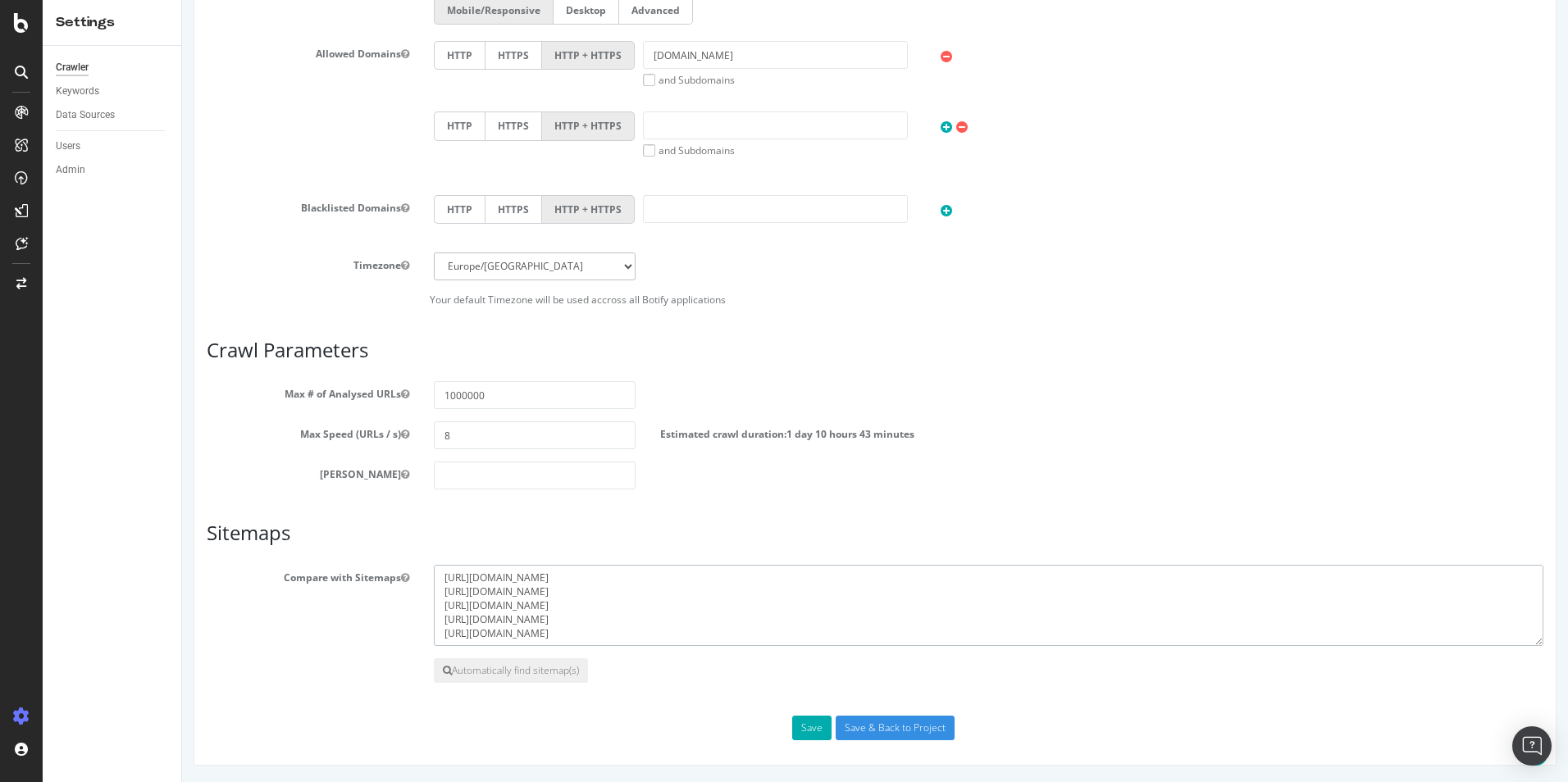
click at [703, 639] on textarea "[URL][DOMAIN_NAME] [URL][DOMAIN_NAME] [URL][DOMAIN_NAME] [URL][DOMAIN_NAME] [UR…" at bounding box center [988, 606] width 1110 height 82
drag, startPoint x: 683, startPoint y: 605, endPoint x: 436, endPoint y: 608, distance: 247.0
click at [436, 608] on textarea "[URL][DOMAIN_NAME] [URL][DOMAIN_NAME] [URL][DOMAIN_NAME] [URL][DOMAIN_NAME] [UR…" at bounding box center [988, 606] width 1110 height 82
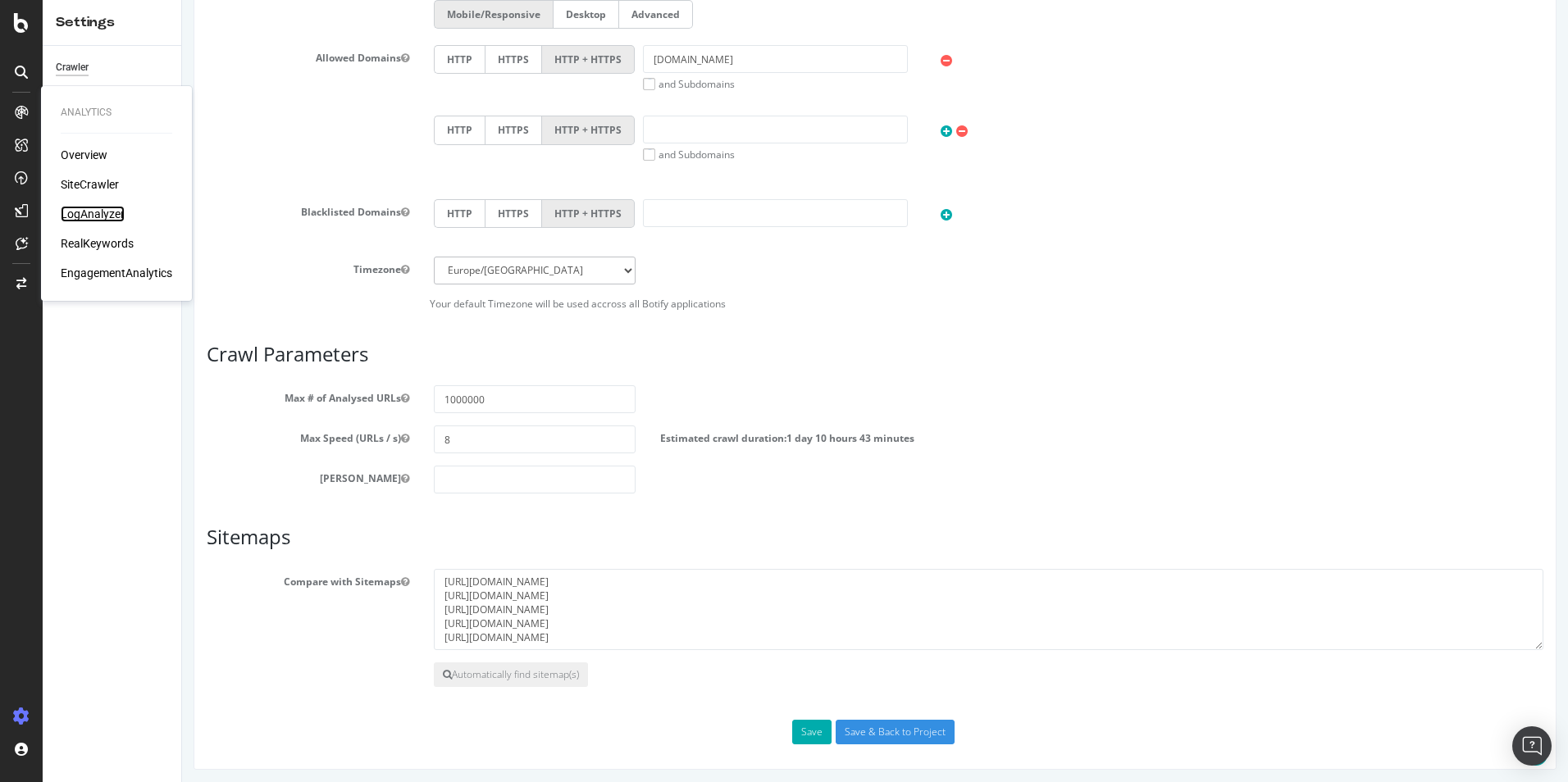
drag, startPoint x: 80, startPoint y: 211, endPoint x: 120, endPoint y: 219, distance: 40.8
click at [80, 211] on div "LogAnalyzer" at bounding box center [93, 214] width 64 height 16
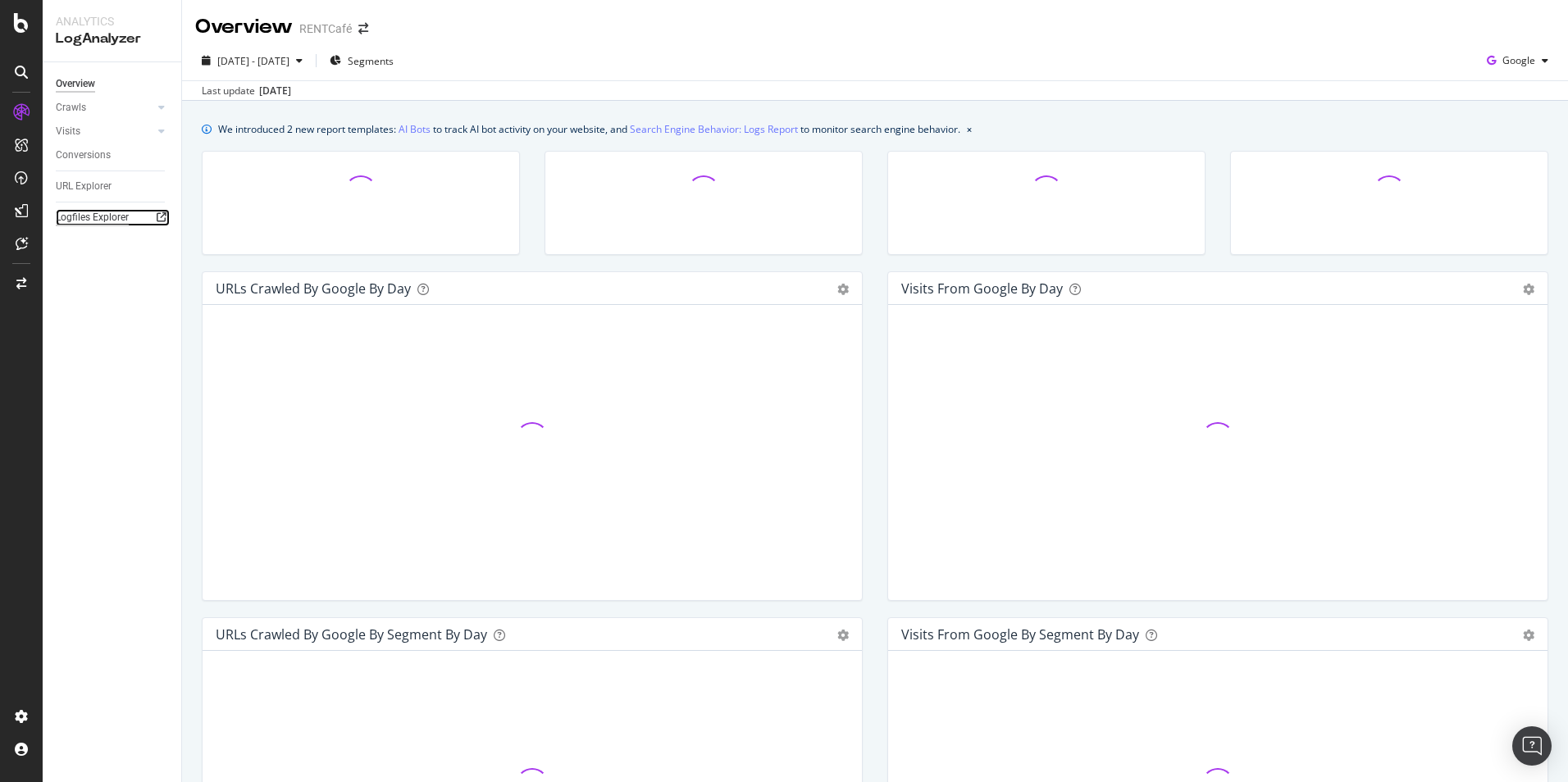
click at [88, 218] on div "Logfiles Explorer" at bounding box center [92, 217] width 73 height 17
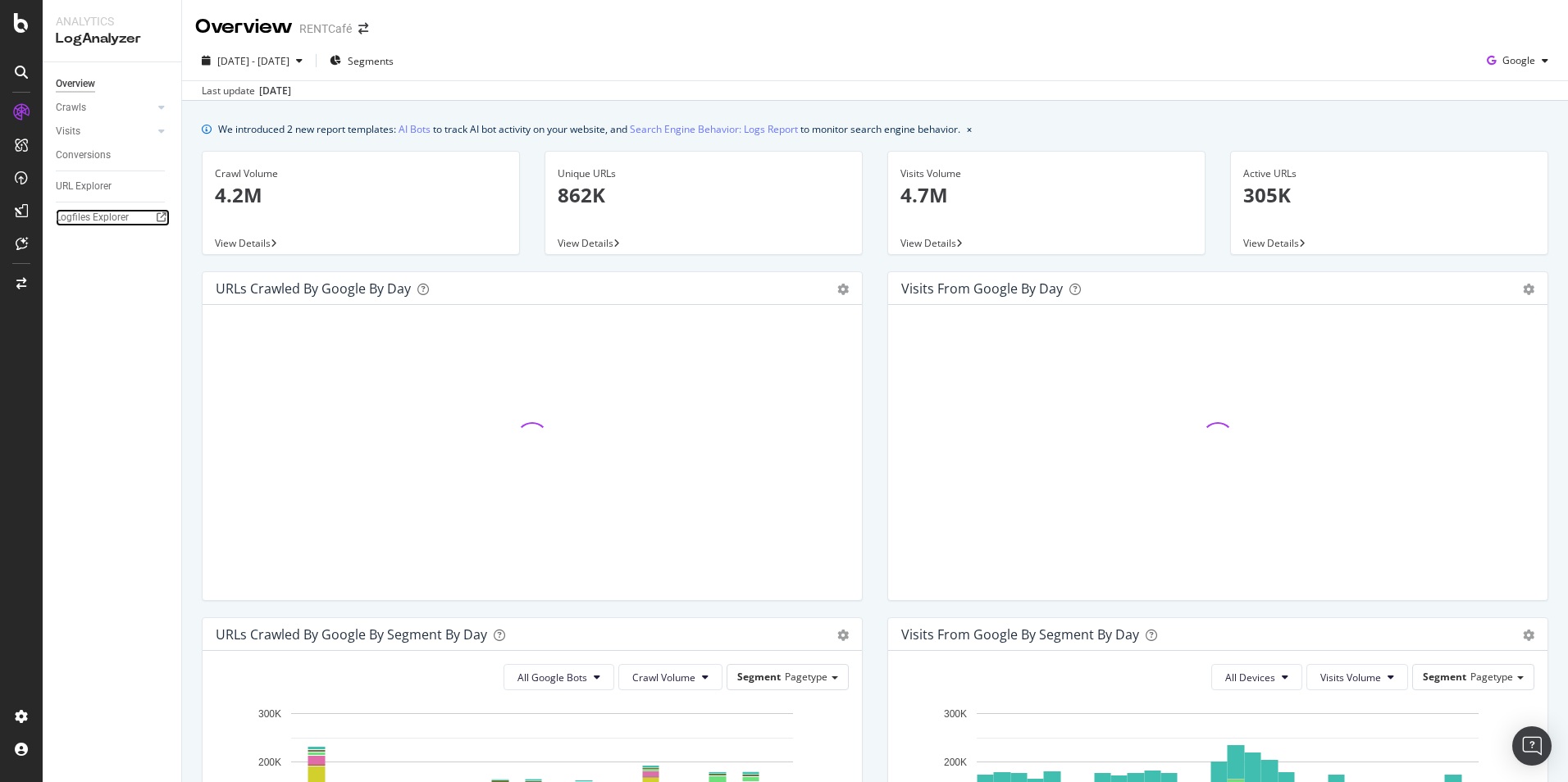
click at [98, 212] on div "Logfiles Explorer" at bounding box center [92, 217] width 73 height 17
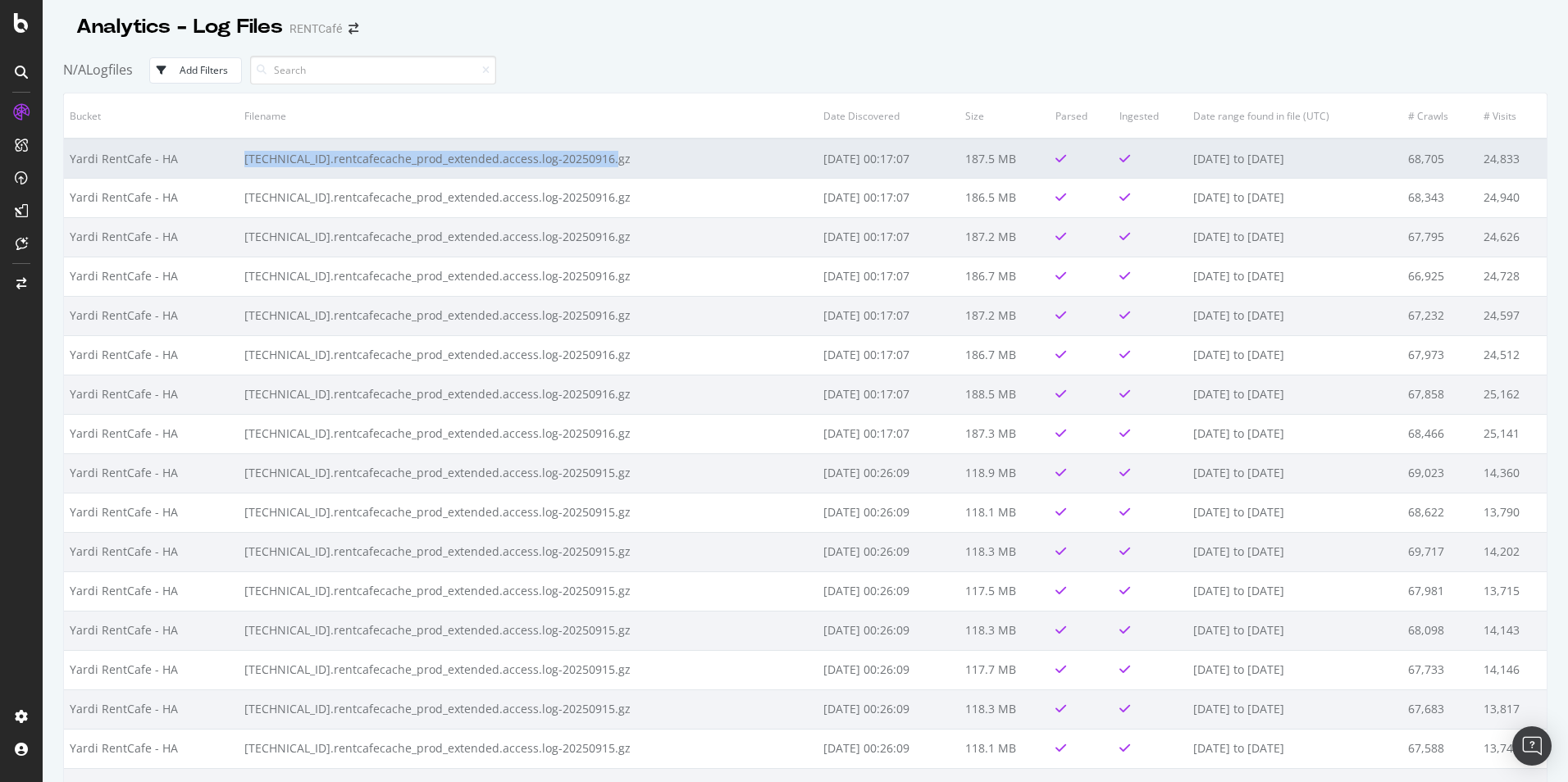
drag, startPoint x: 226, startPoint y: 155, endPoint x: 609, endPoint y: 161, distance: 383.0
click at [609, 161] on tr "Yardi RentCafe - HA [TECHNICAL_ID].rentcafecache_prod_extended.access.log-20250…" at bounding box center [805, 158] width 1482 height 39
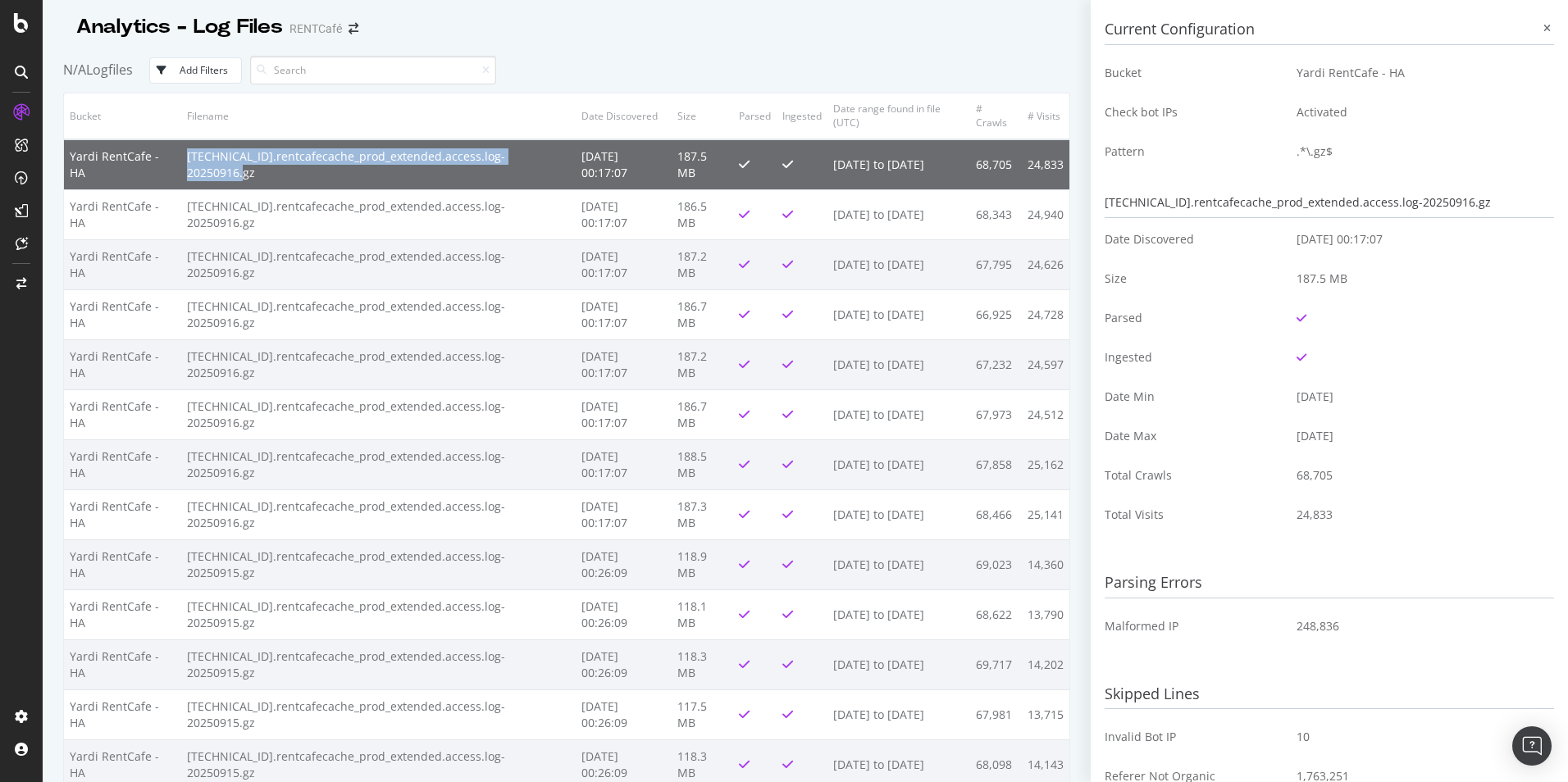
click at [1260, 210] on div "[TECHNICAL_ID].rentcafecache_prod_extended.access.log-20250916.gz" at bounding box center [1329, 203] width 449 height 30
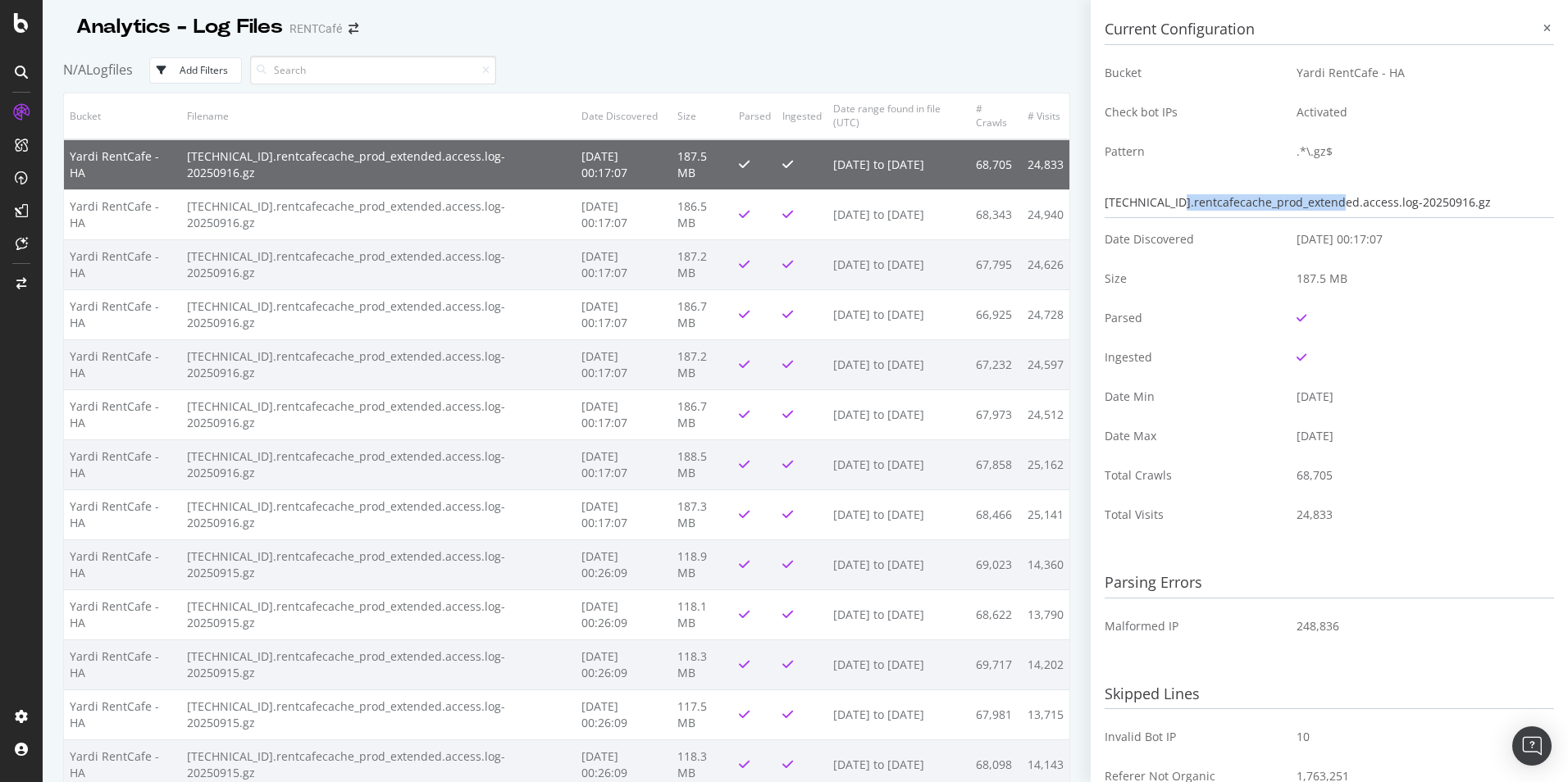
click at [1260, 209] on div "10.246.3.140.rentcafecache_prod_extended.access.log-20250916.gz" at bounding box center [1329, 203] width 449 height 30
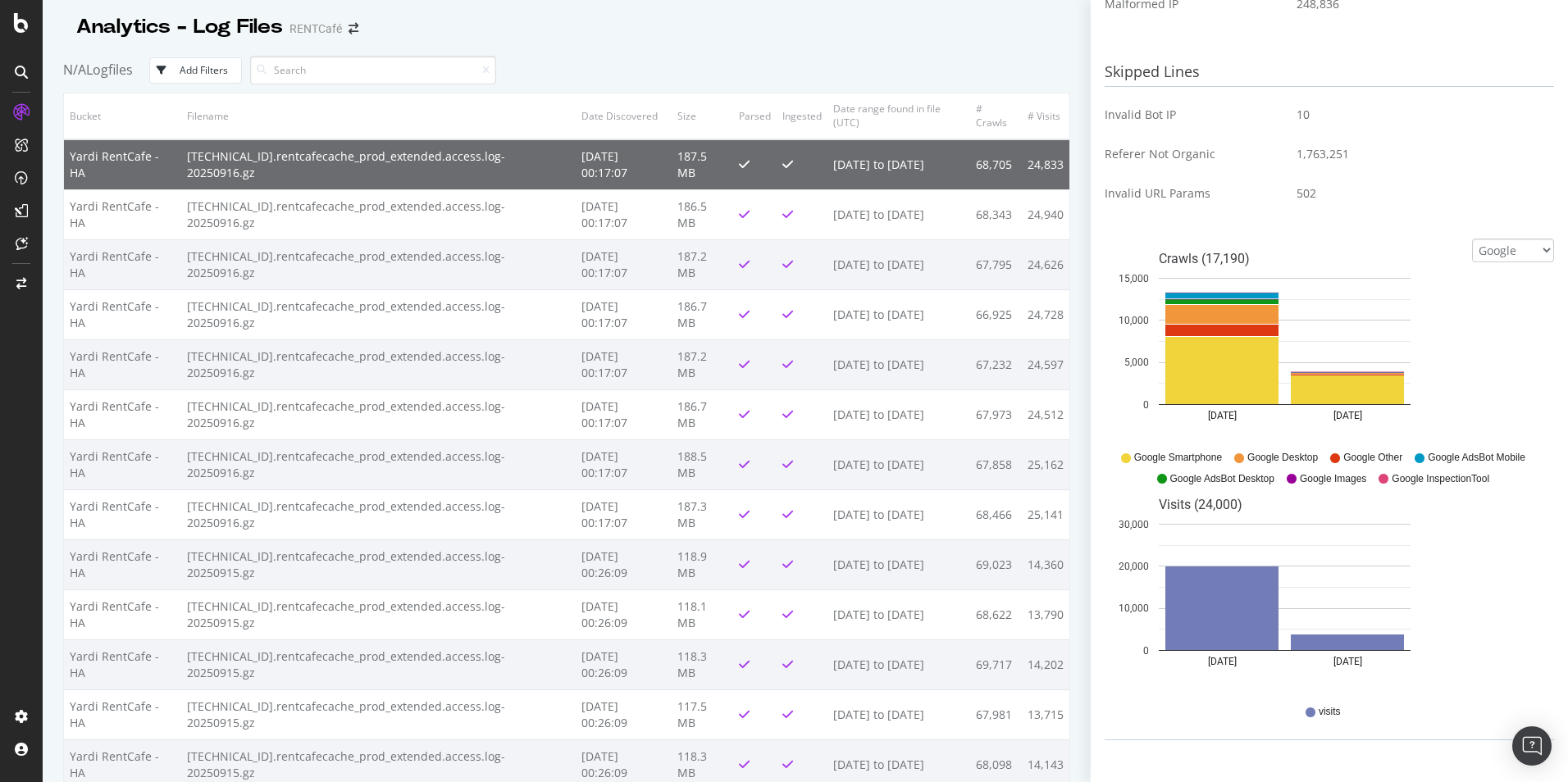
click at [166, 71] on icon "button" at bounding box center [161, 70] width 10 height 10
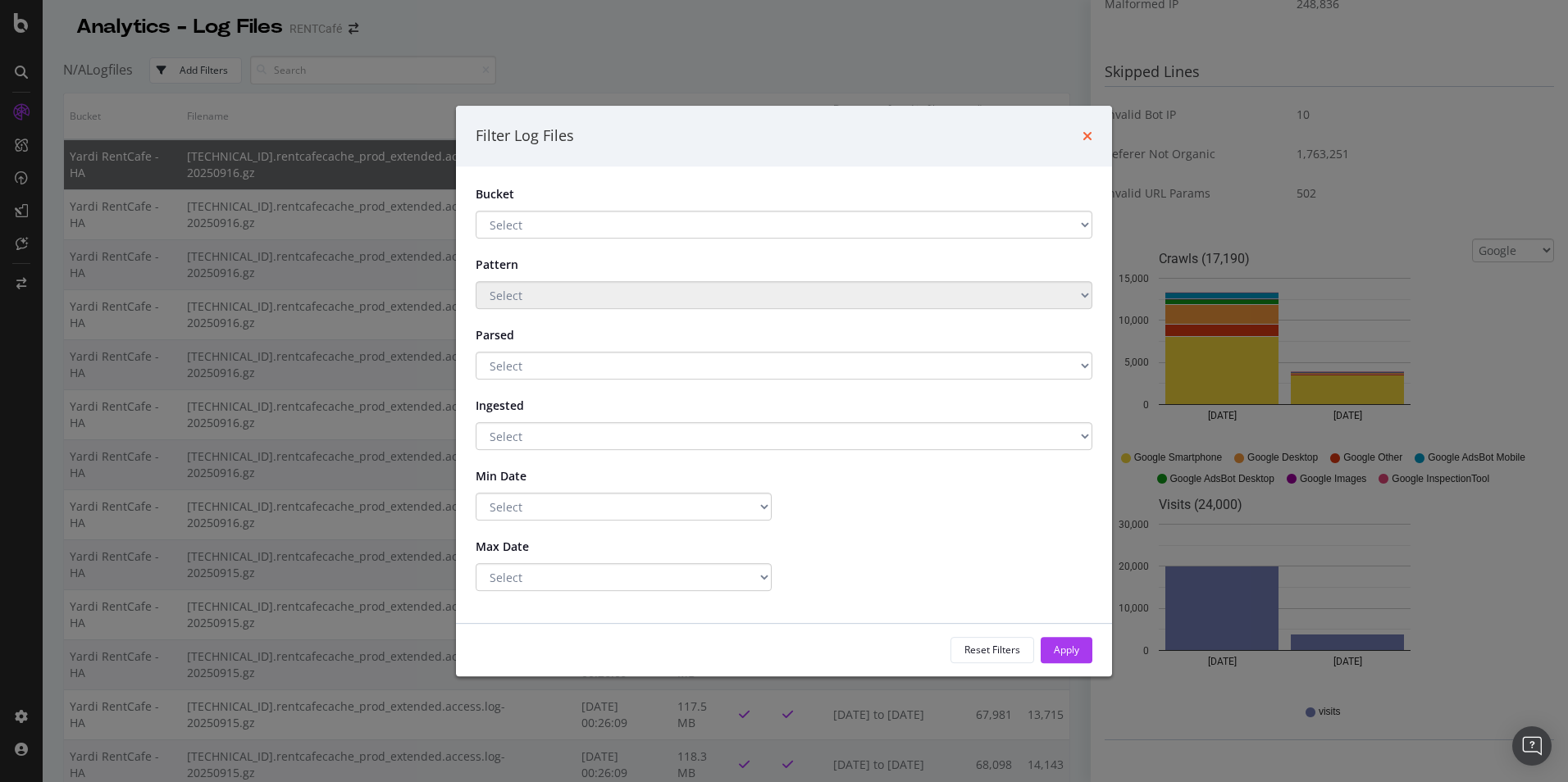
click at [1089, 134] on icon "times" at bounding box center [1086, 136] width 10 height 13
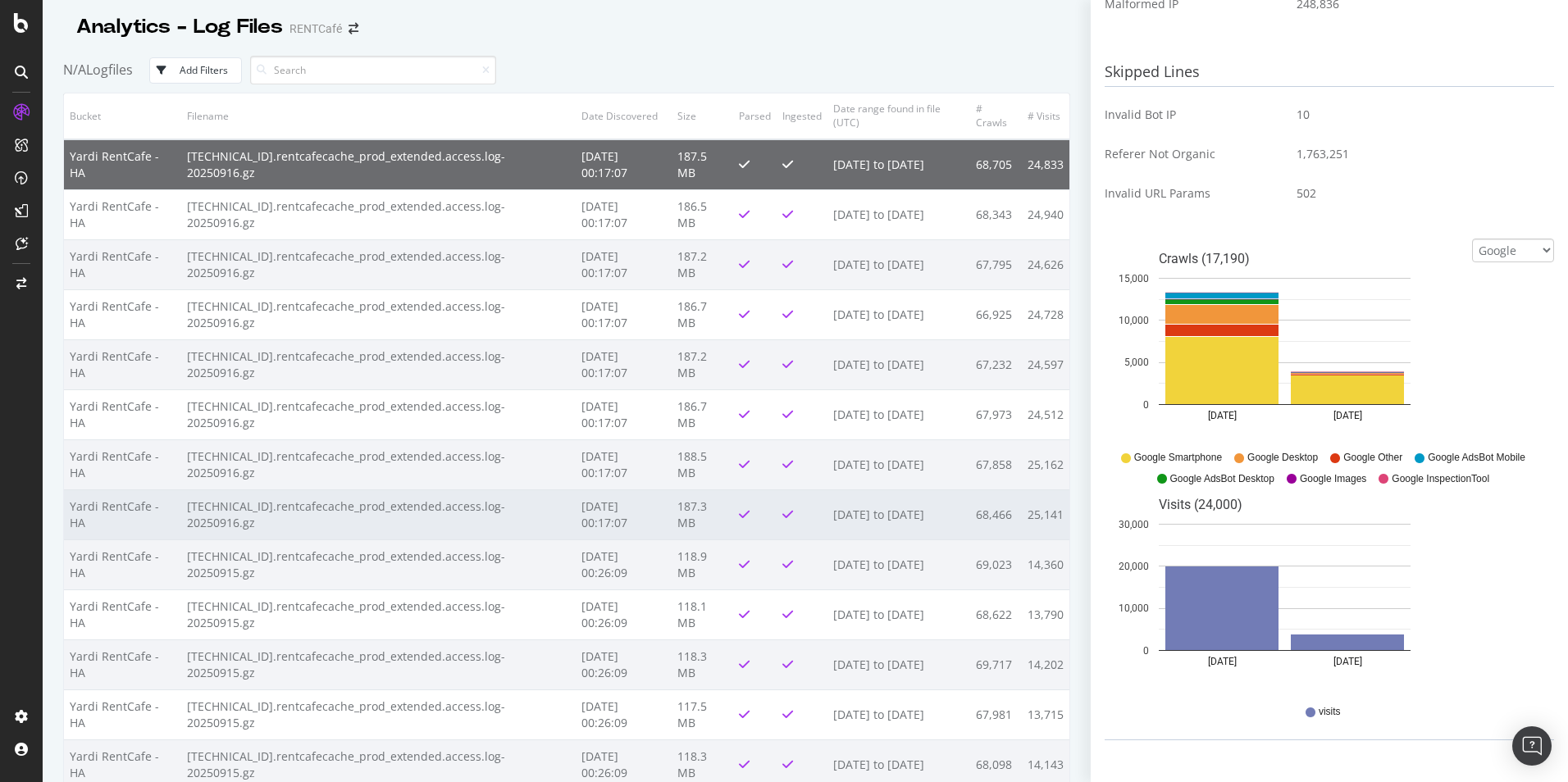
click at [606, 495] on td "2025-09-17 00:17:07" at bounding box center [623, 515] width 96 height 50
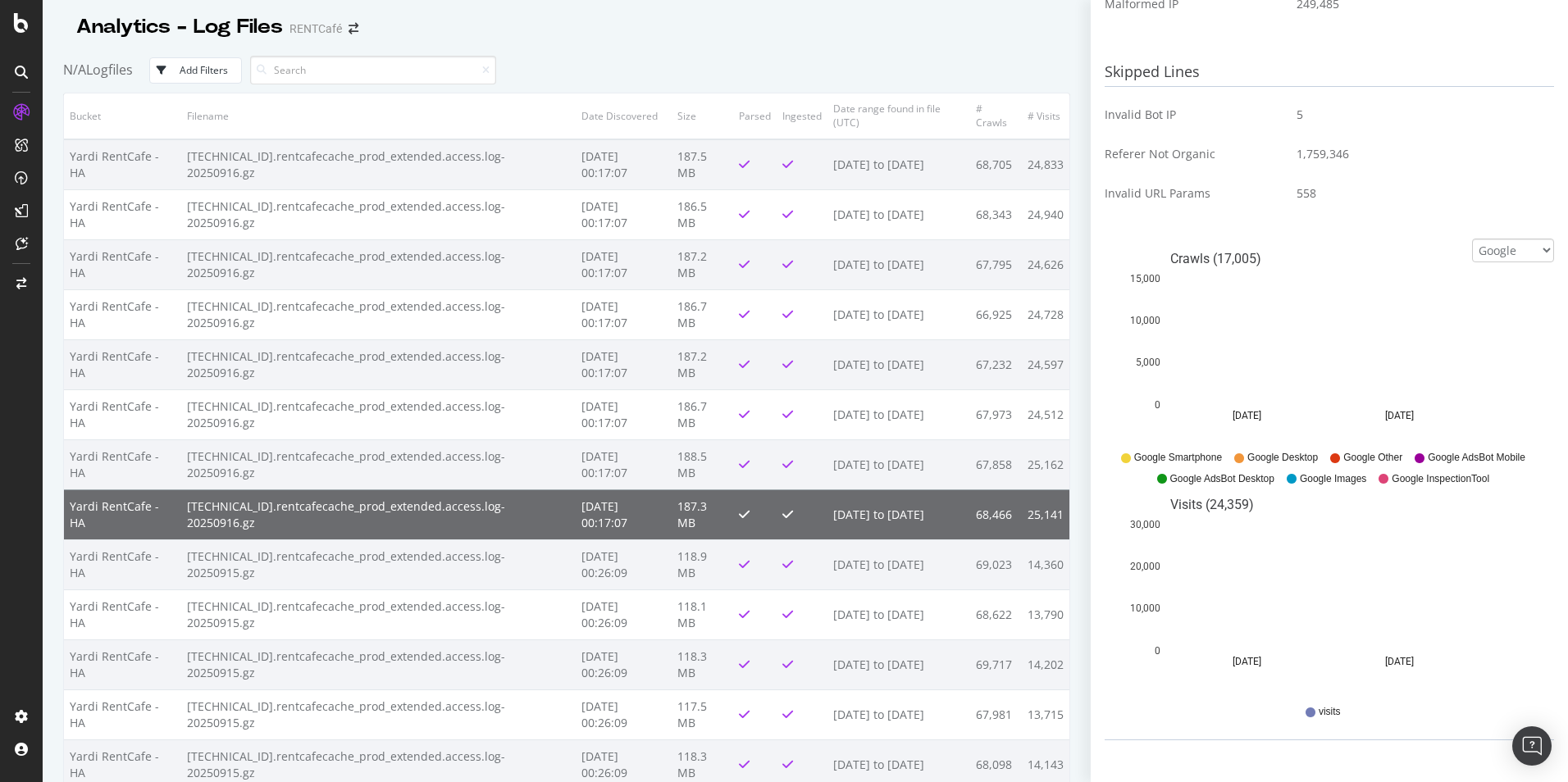
scroll to position [622, 0]
